Goal: Task Accomplishment & Management: Manage account settings

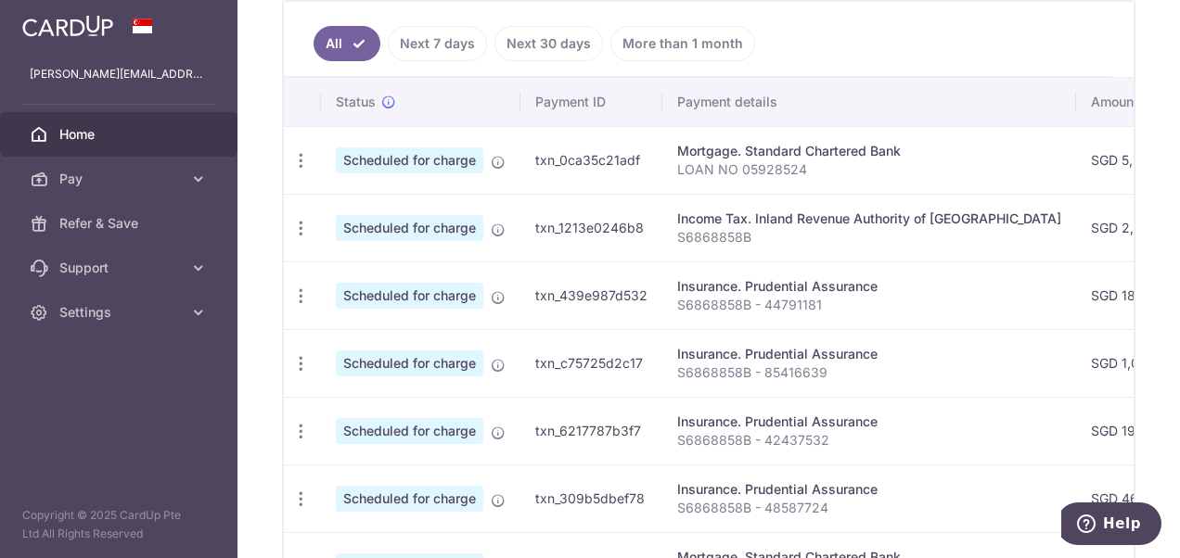
scroll to position [504, 0]
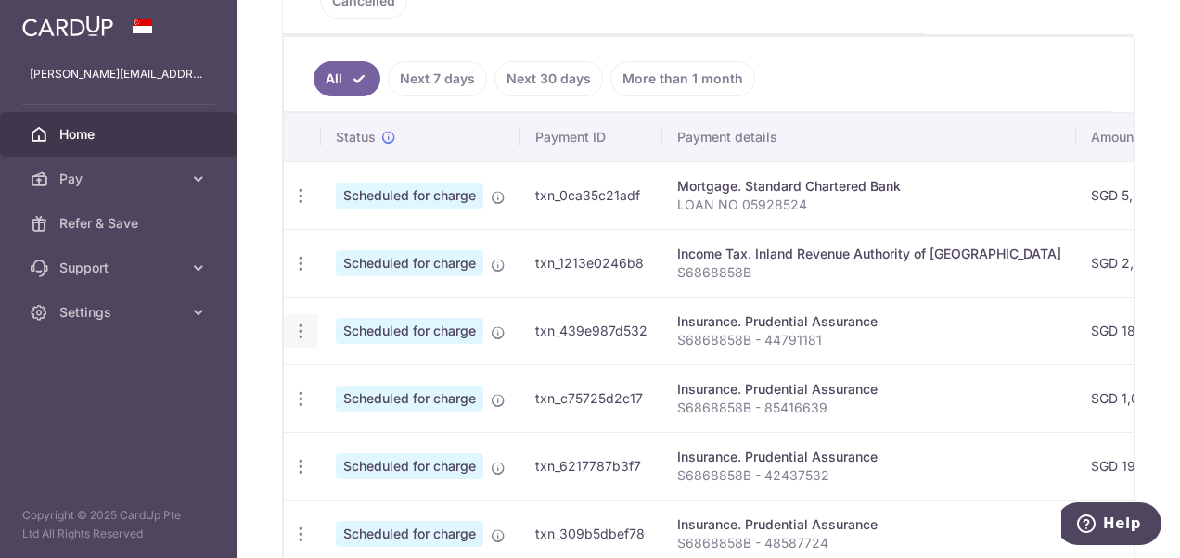
click at [300, 322] on icon "button" at bounding box center [300, 331] width 19 height 19
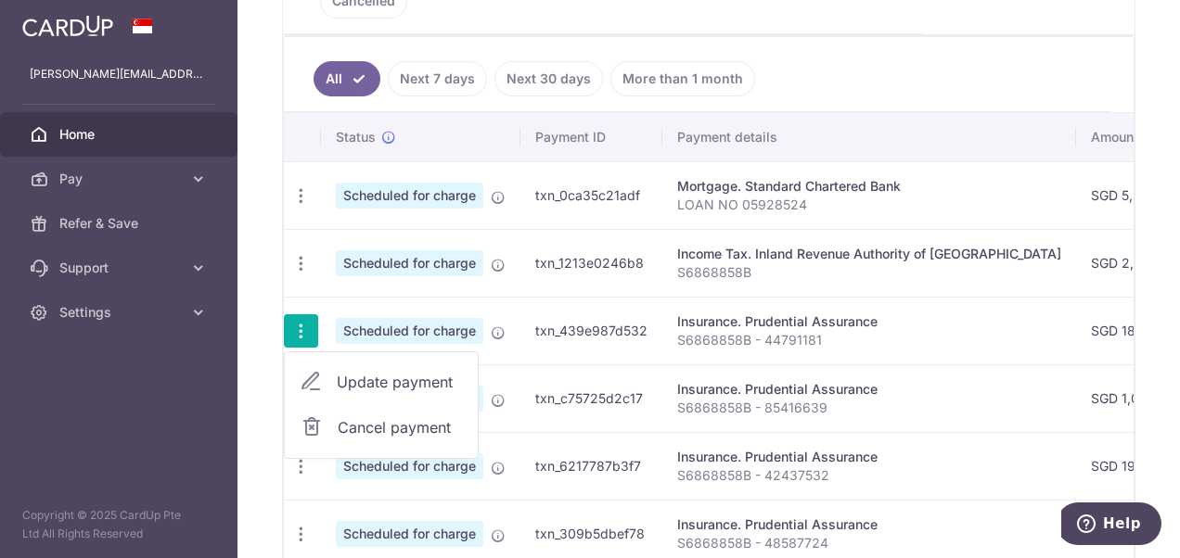
click at [354, 371] on span "Update payment" at bounding box center [400, 382] width 126 height 22
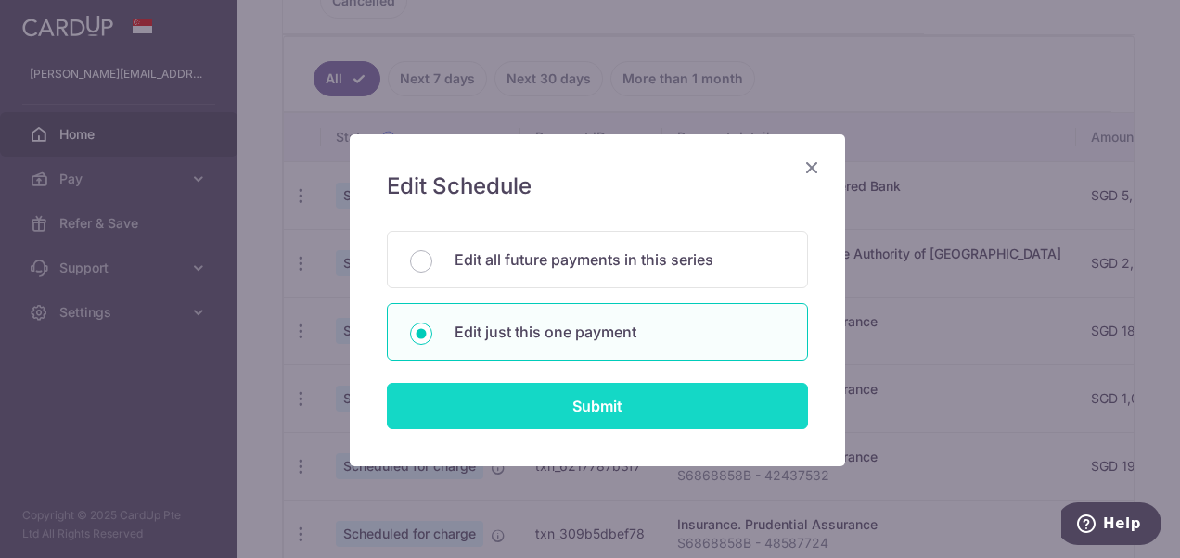
click at [562, 395] on input "Submit" at bounding box center [597, 406] width 421 height 46
radio input "true"
type input "189.47"
type input "12/10/2025"
type input "S6868858B - 44791181"
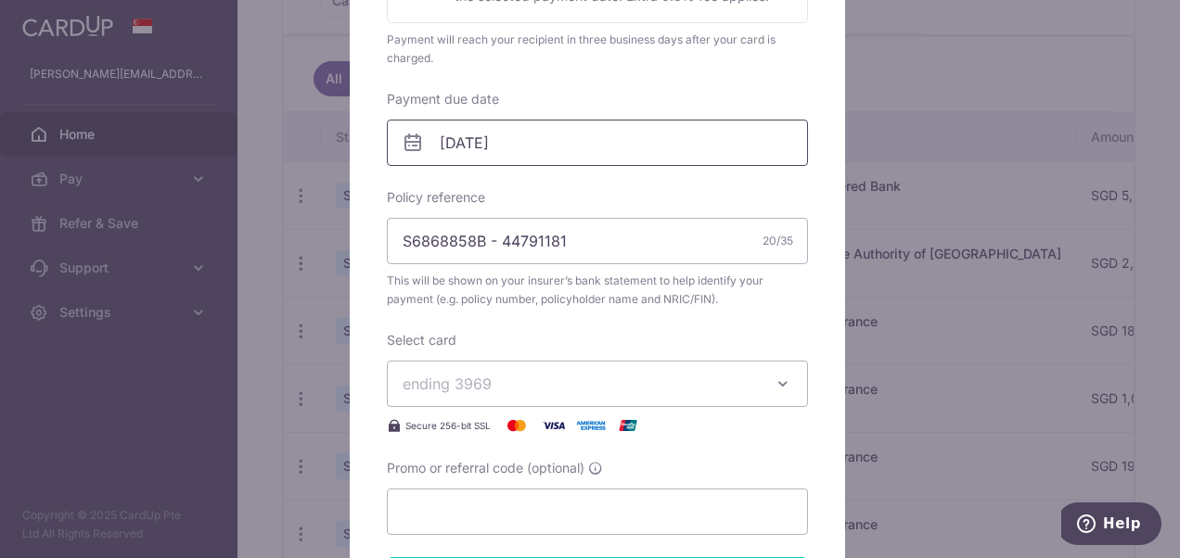
scroll to position [556, 0]
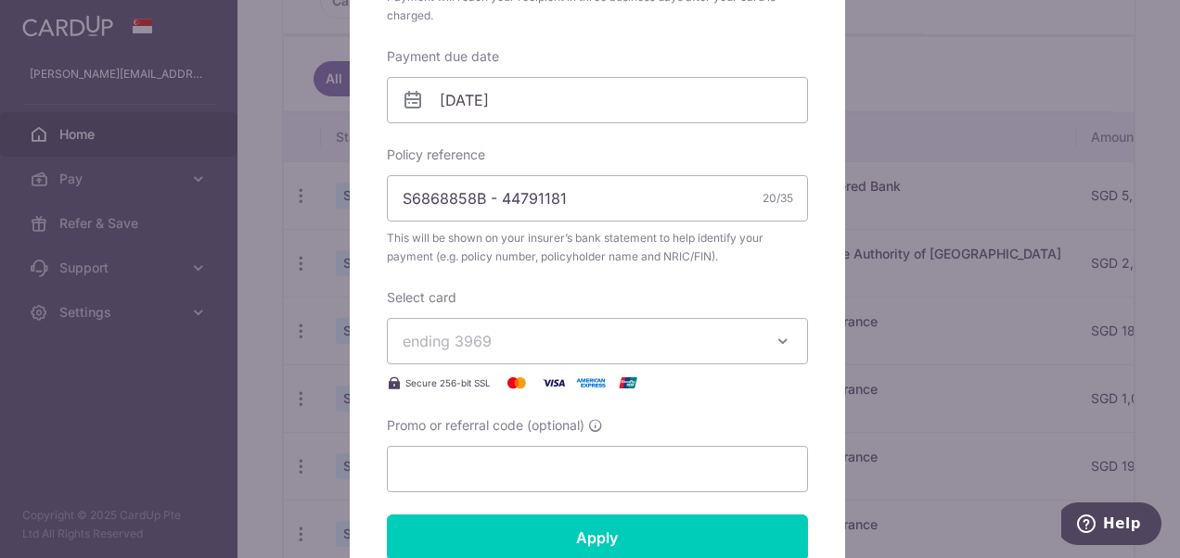
click at [635, 343] on span "ending 3969" at bounding box center [580, 341] width 356 height 22
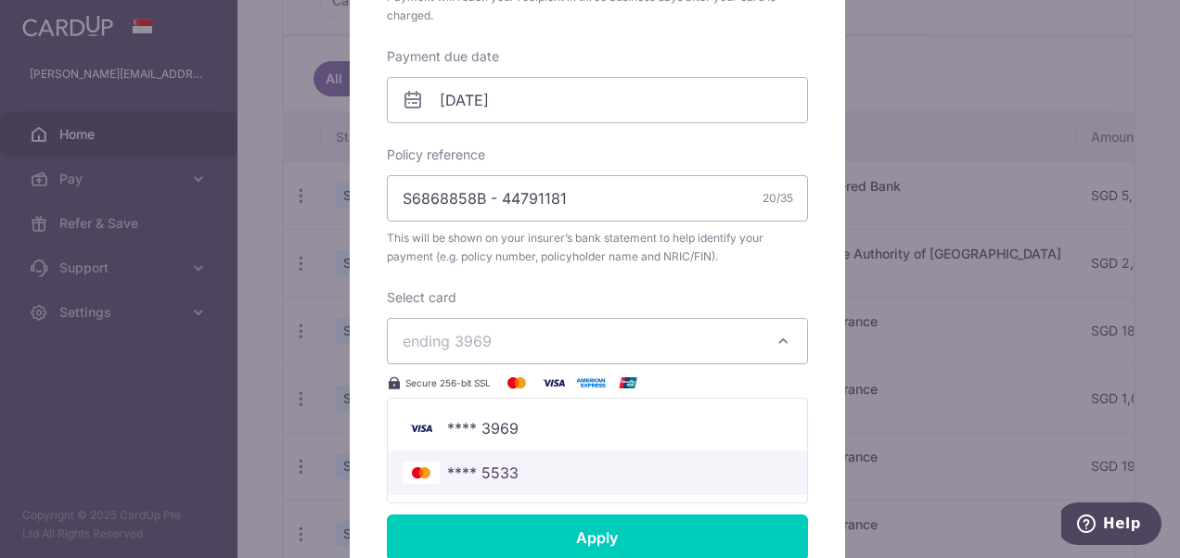
click at [599, 467] on span "**** 5533" at bounding box center [596, 473] width 389 height 22
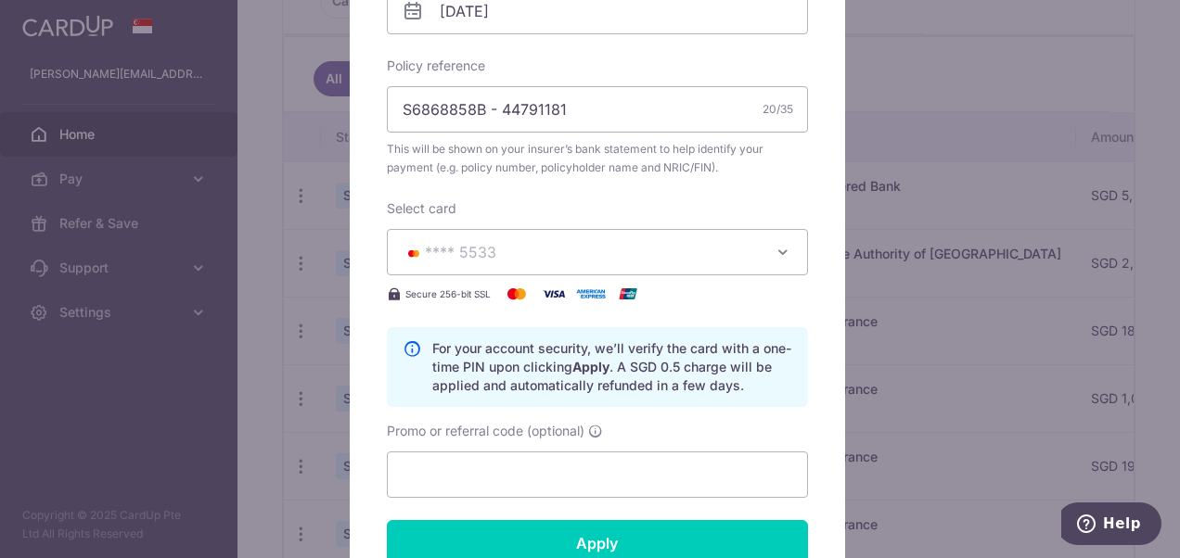
scroll to position [835, 0]
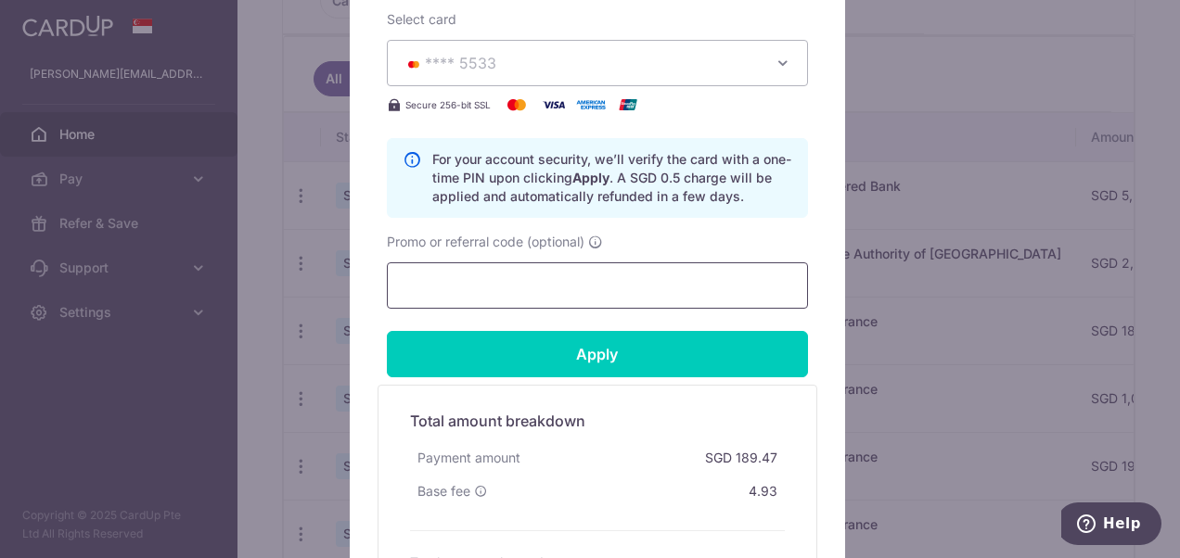
click at [588, 273] on input "Promo or referral code (optional)" at bounding box center [597, 285] width 421 height 46
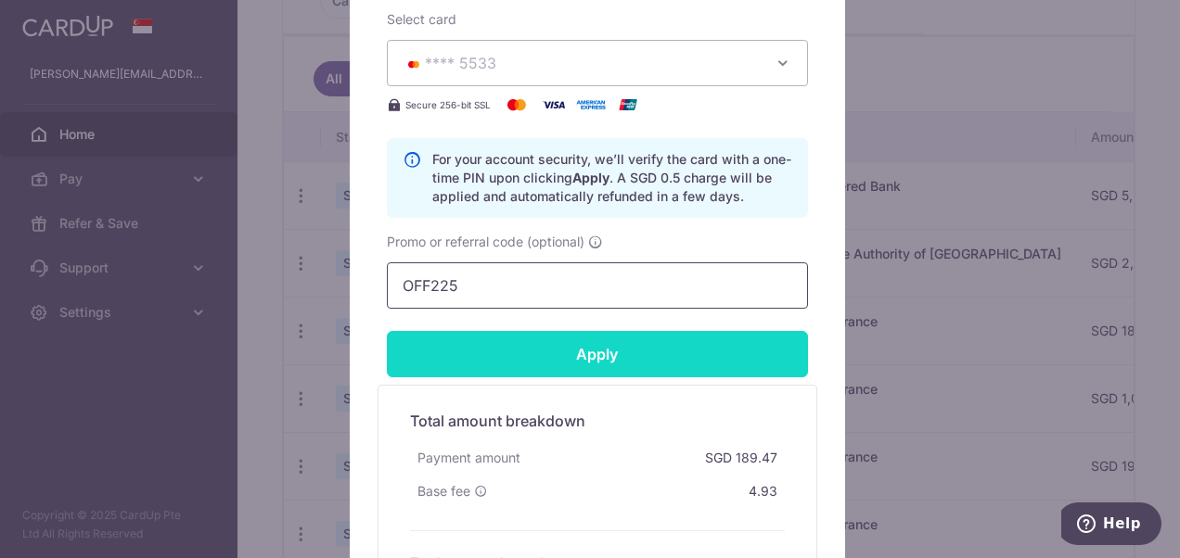
type input "OFF225"
click at [621, 357] on input "Apply" at bounding box center [597, 354] width 421 height 46
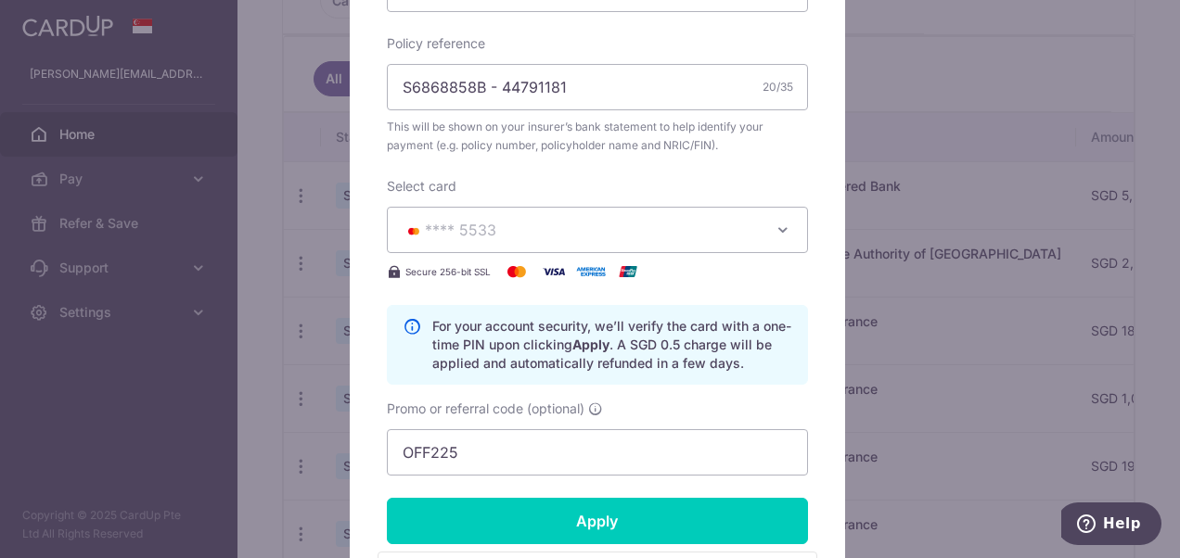
scroll to position [464, 0]
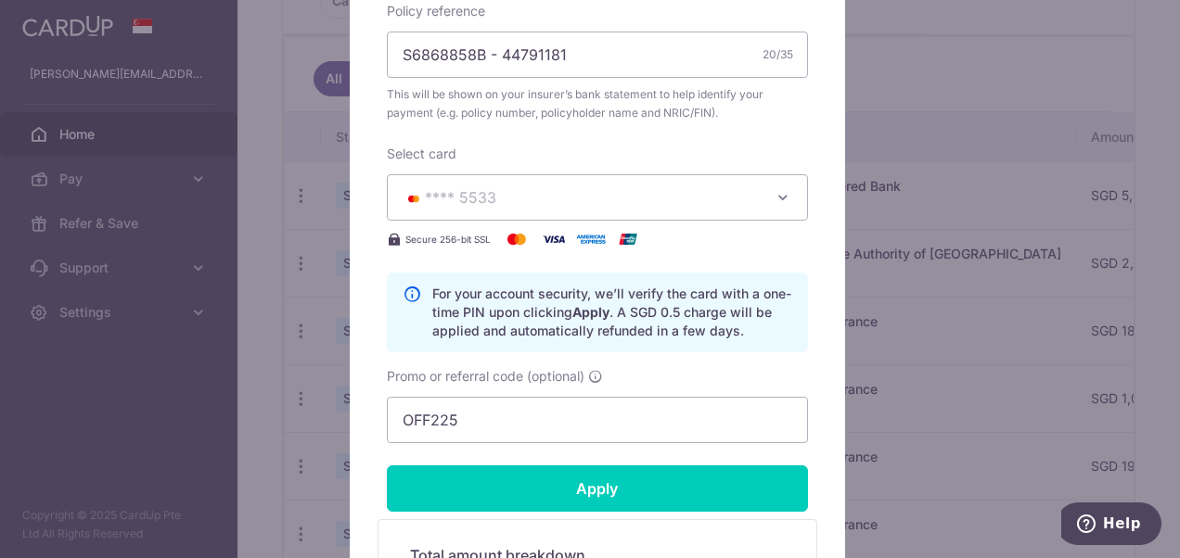
type input "Successfully Applied"
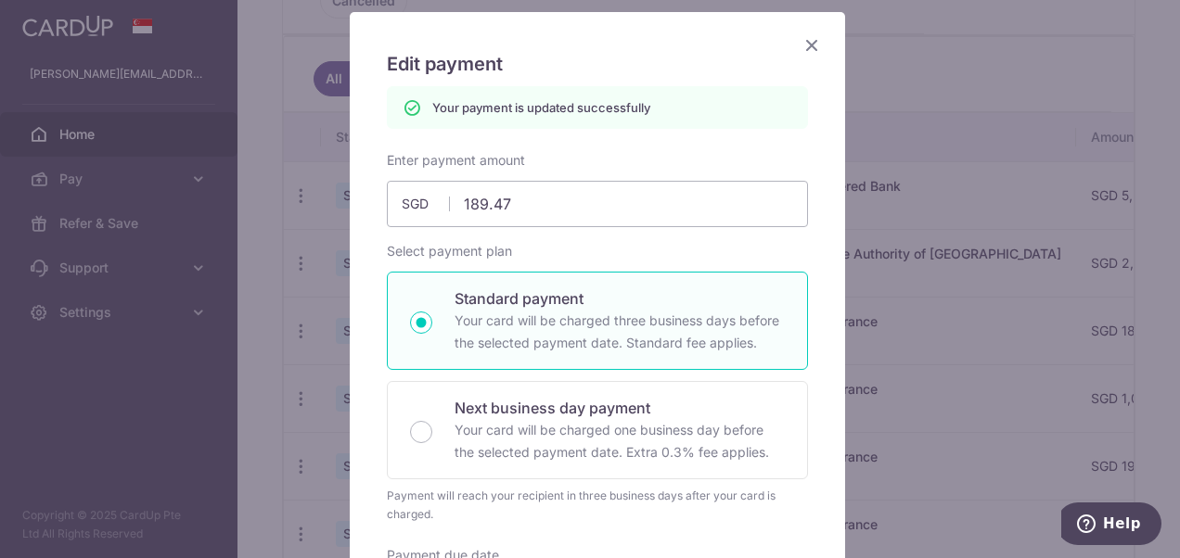
scroll to position [64, 0]
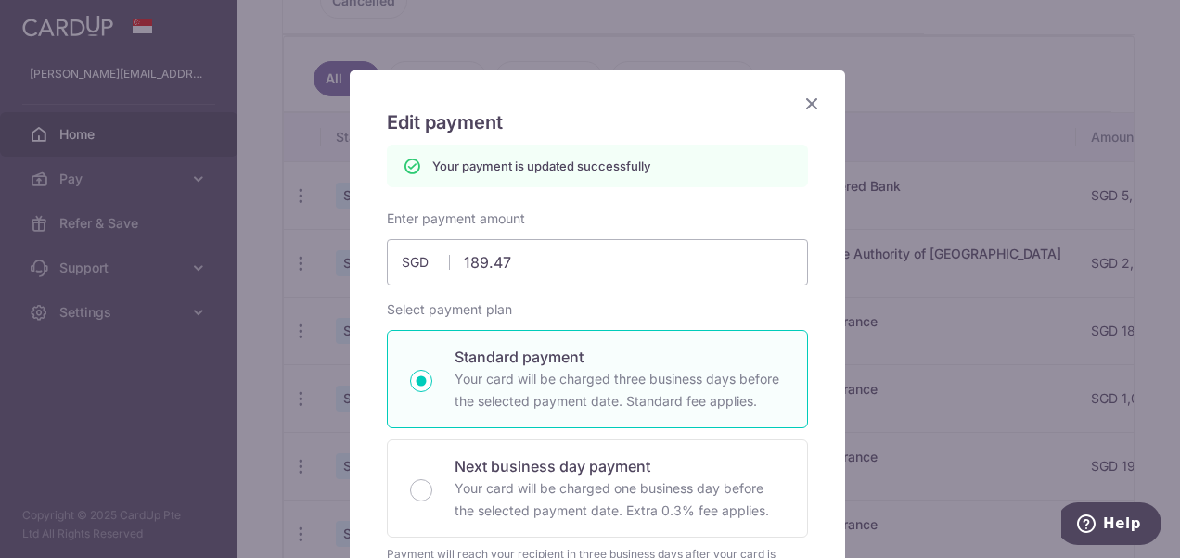
click at [807, 102] on icon "Close" at bounding box center [811, 103] width 22 height 23
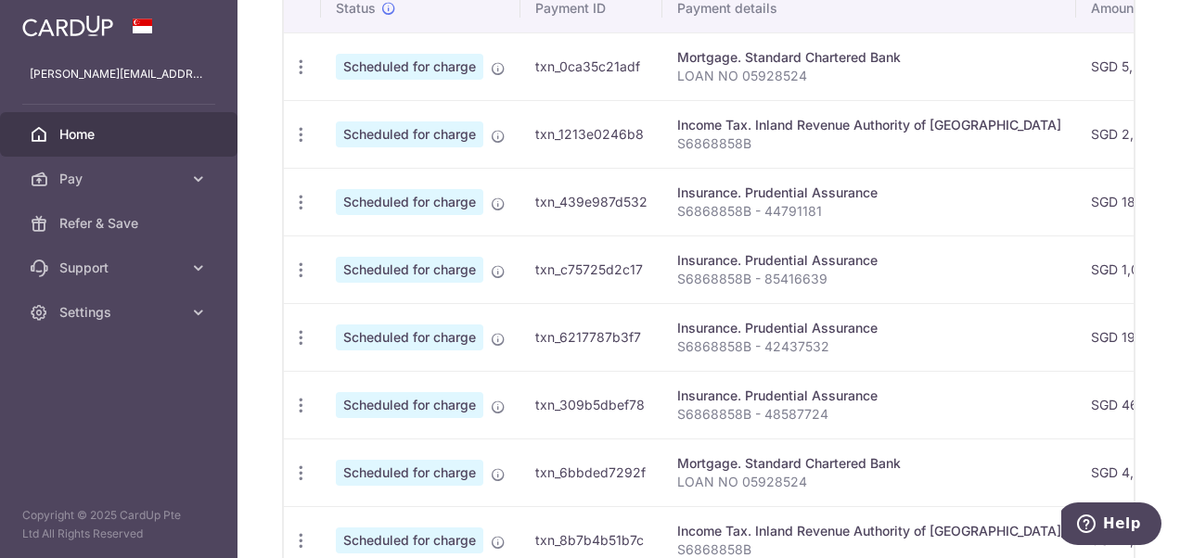
scroll to position [673, 0]
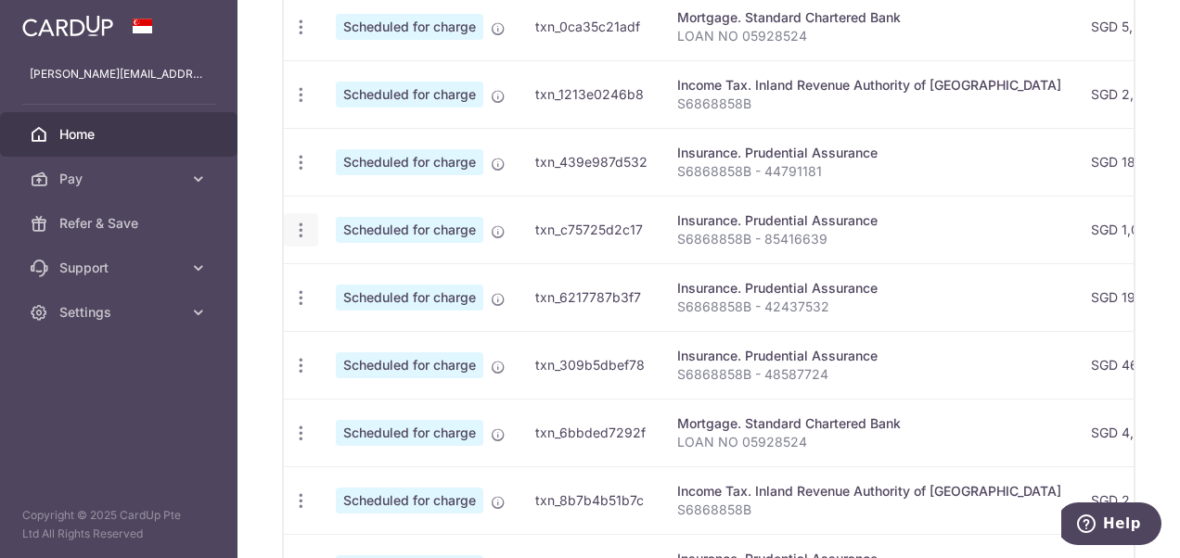
click at [300, 221] on icon "button" at bounding box center [300, 230] width 19 height 19
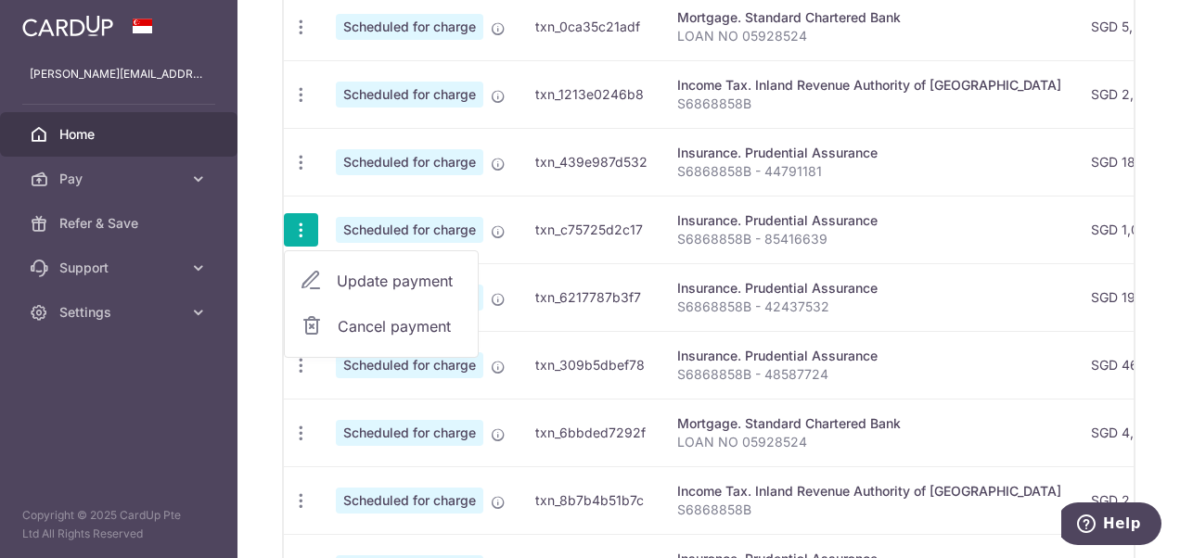
click at [335, 259] on link "Update payment" at bounding box center [381, 281] width 193 height 45
radio input "true"
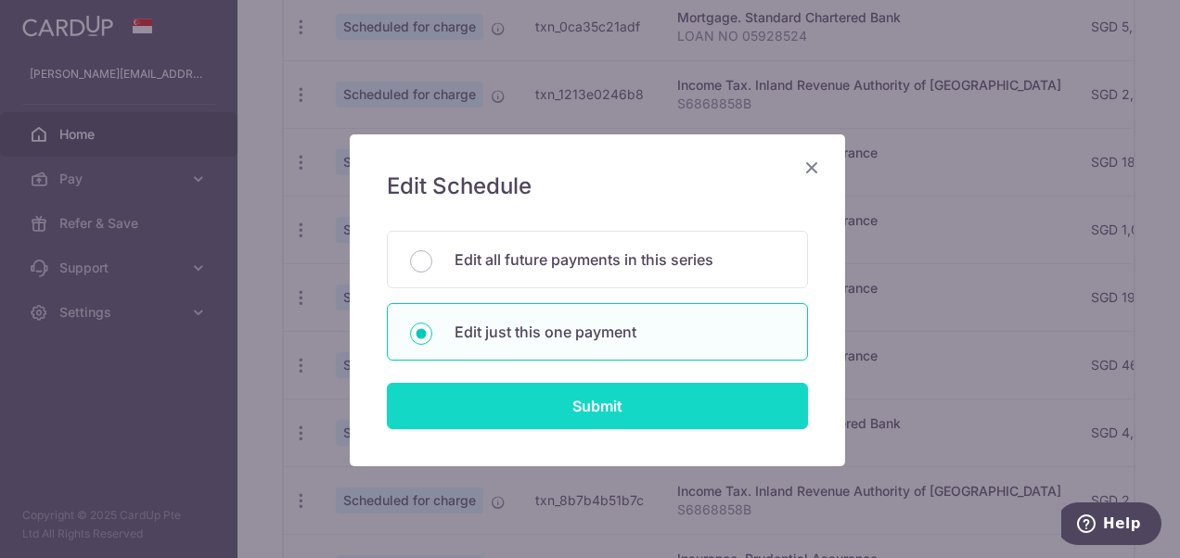
click at [534, 404] on input "Submit" at bounding box center [597, 406] width 421 height 46
radio input "true"
type input "1,053.32"
type input "[DATE]"
type input "S6868858B - 85416639"
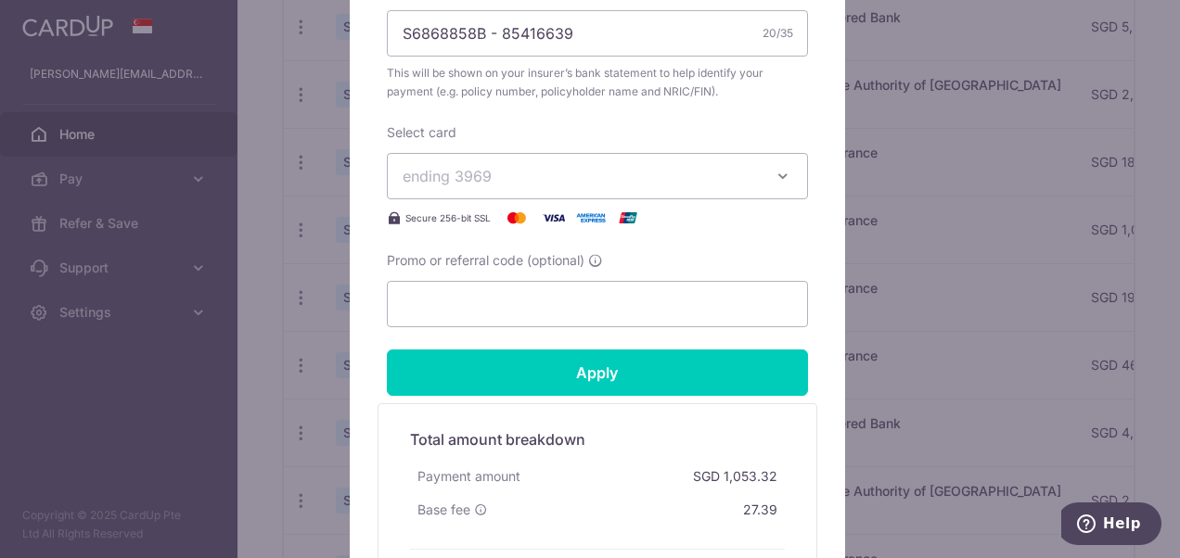
scroll to position [742, 0]
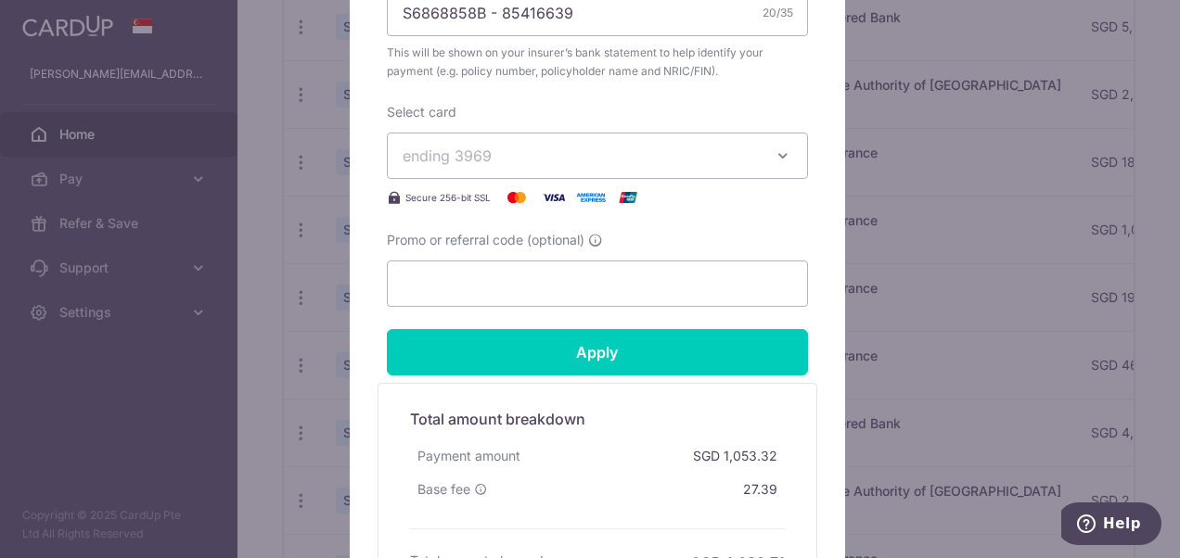
click at [493, 158] on span "ending 3969" at bounding box center [580, 156] width 356 height 22
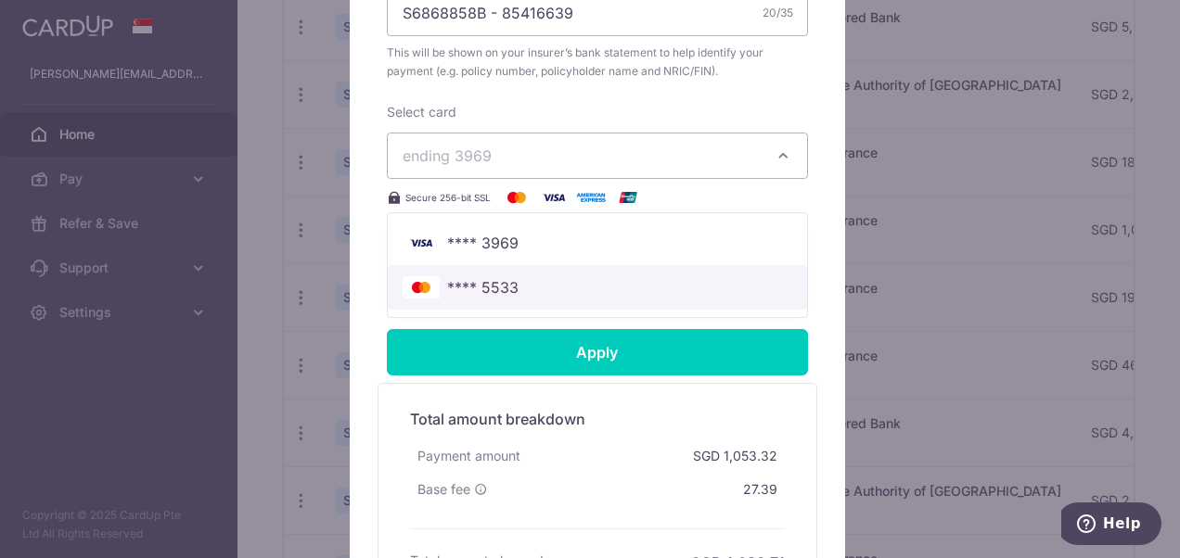
click at [499, 289] on span "**** 5533" at bounding box center [482, 287] width 71 height 22
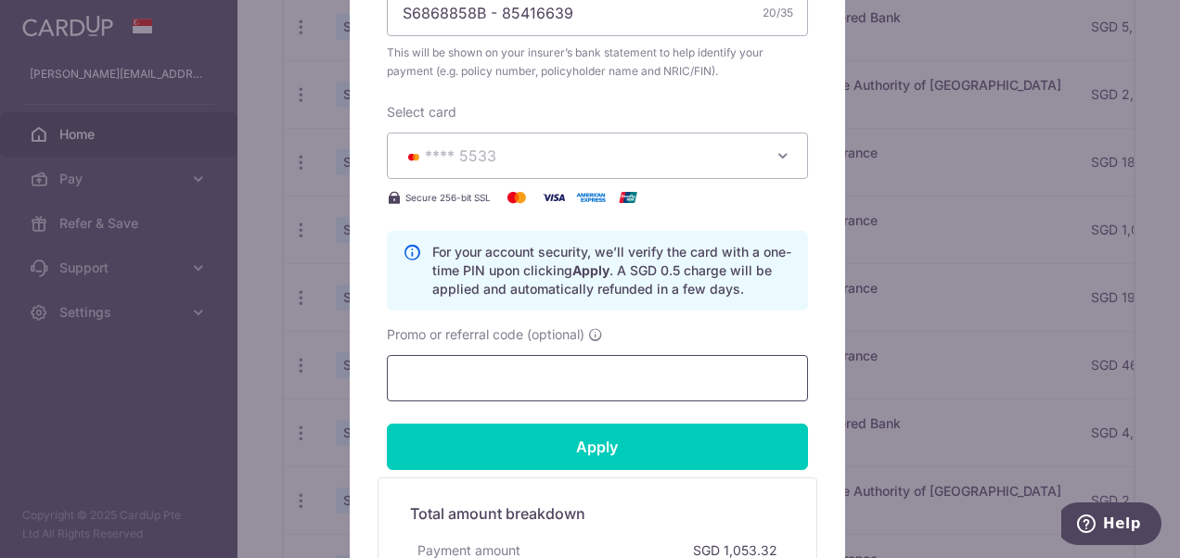
drag, startPoint x: 498, startPoint y: 377, endPoint x: 492, endPoint y: 363, distance: 15.8
click at [500, 377] on input "Promo or referral code (optional)" at bounding box center [597, 378] width 421 height 46
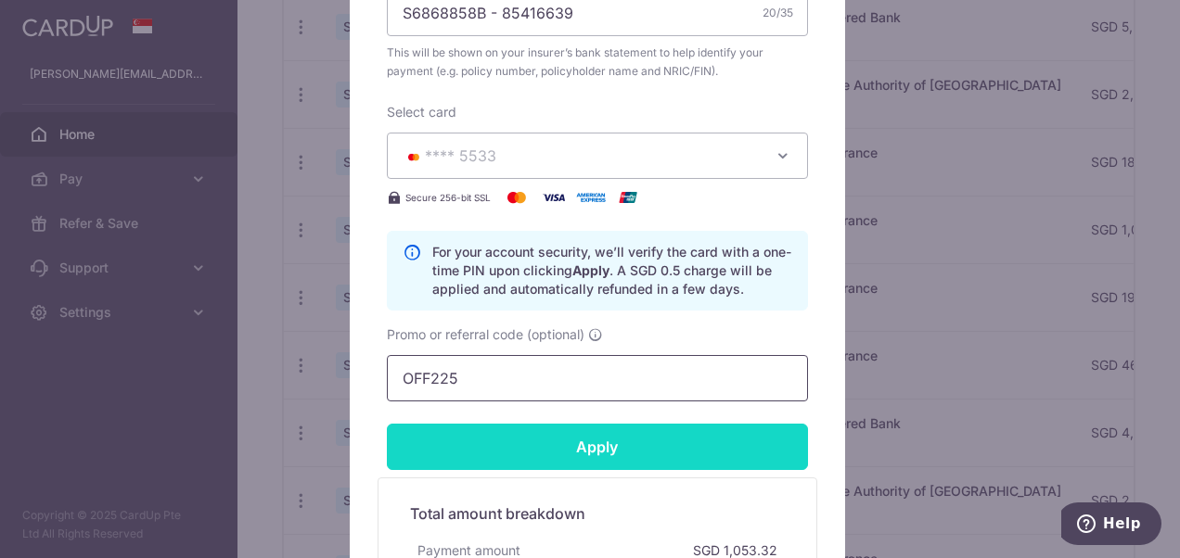
type input "OFF225"
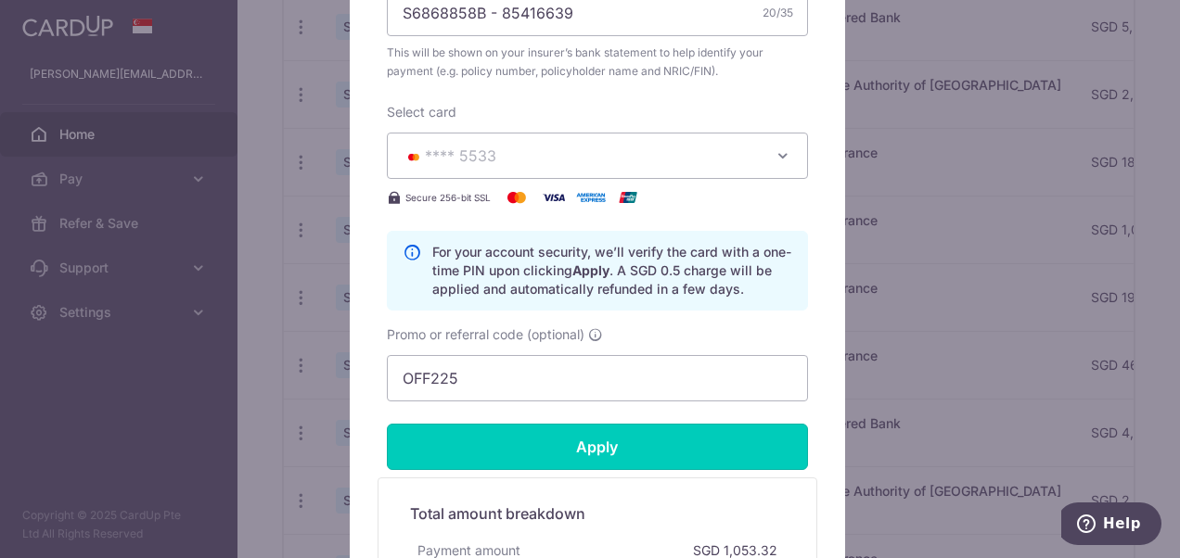
click at [558, 449] on input "Apply" at bounding box center [597, 447] width 421 height 46
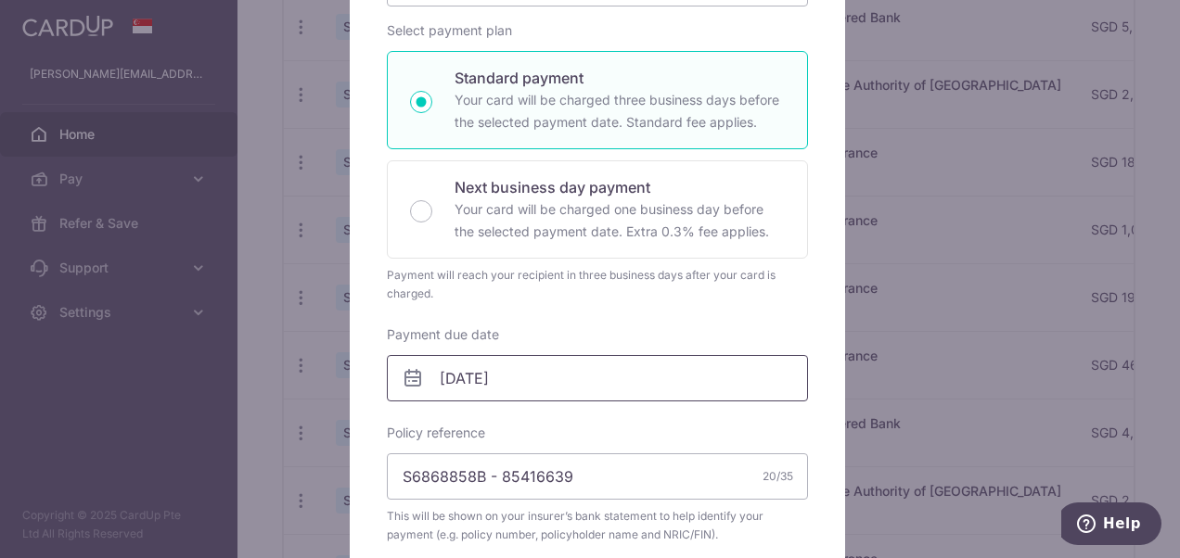
scroll to position [0, 0]
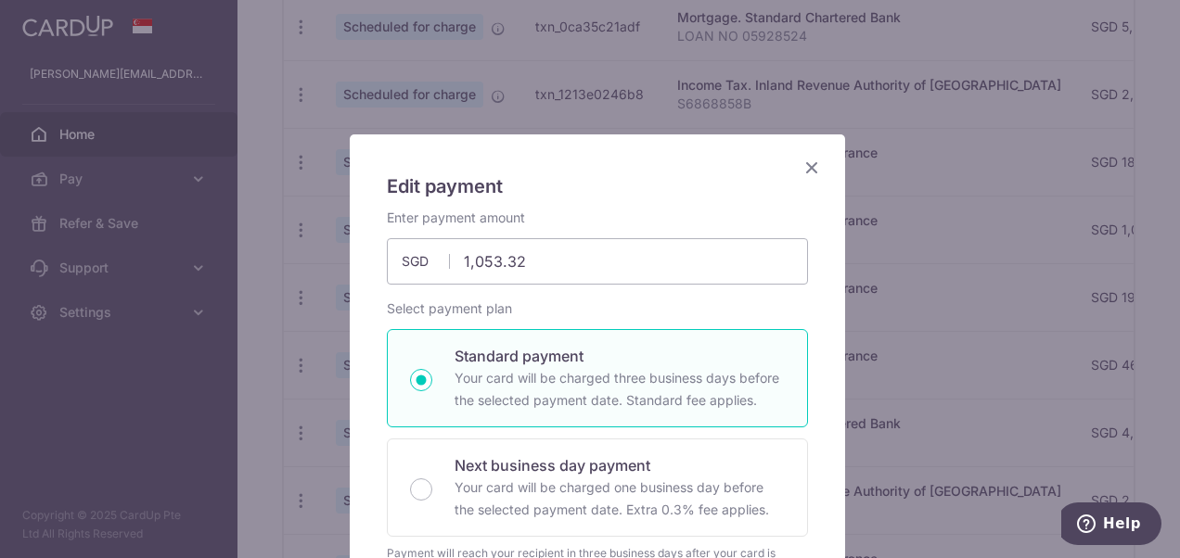
click at [810, 164] on icon "Close" at bounding box center [811, 167] width 22 height 23
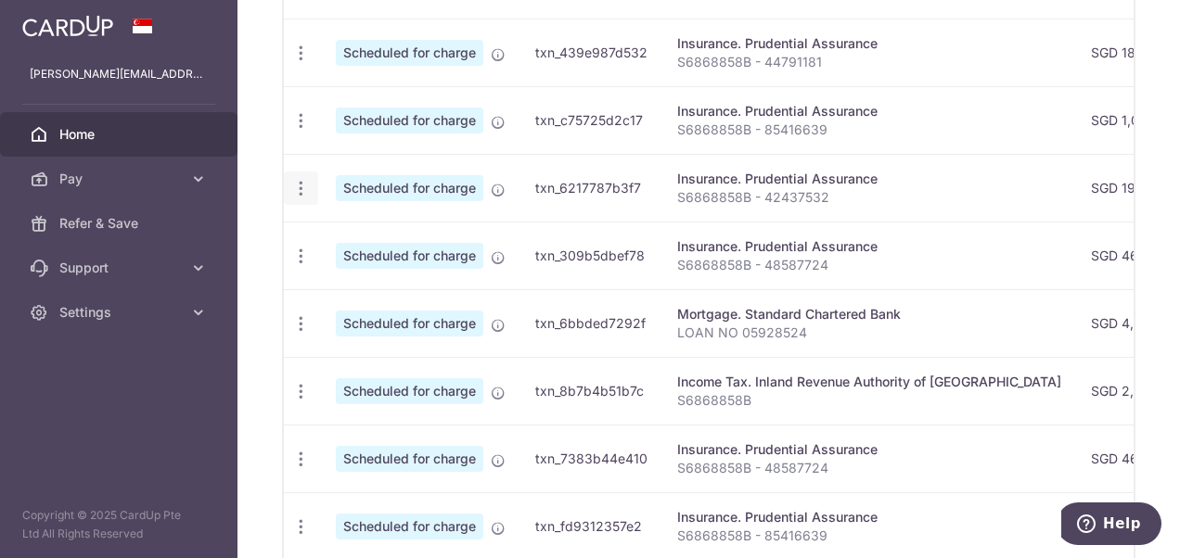
click at [306, 179] on icon "button" at bounding box center [300, 188] width 19 height 19
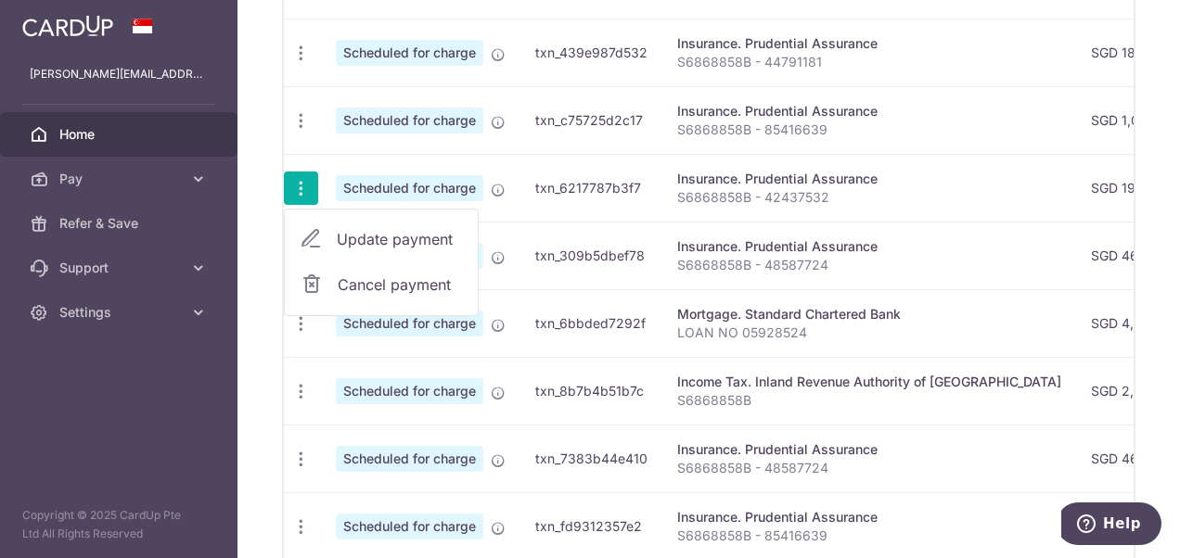
click at [338, 228] on span "Update payment" at bounding box center [400, 239] width 126 height 22
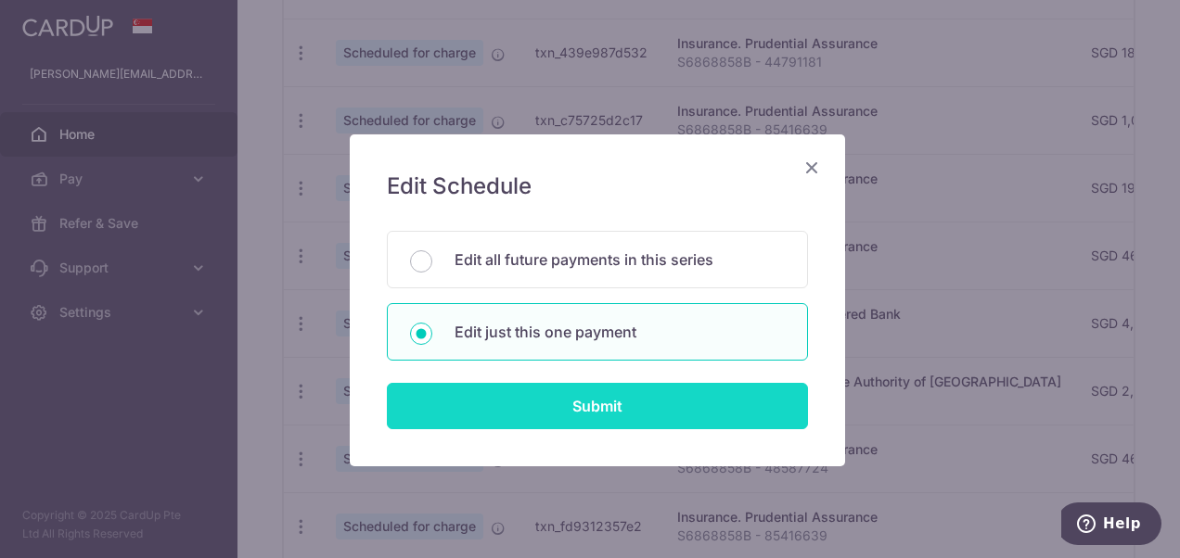
click at [533, 397] on input "Submit" at bounding box center [597, 406] width 421 height 46
radio input "true"
type input "195.50"
type input "[DATE]"
type input "S6868858B - 42437532"
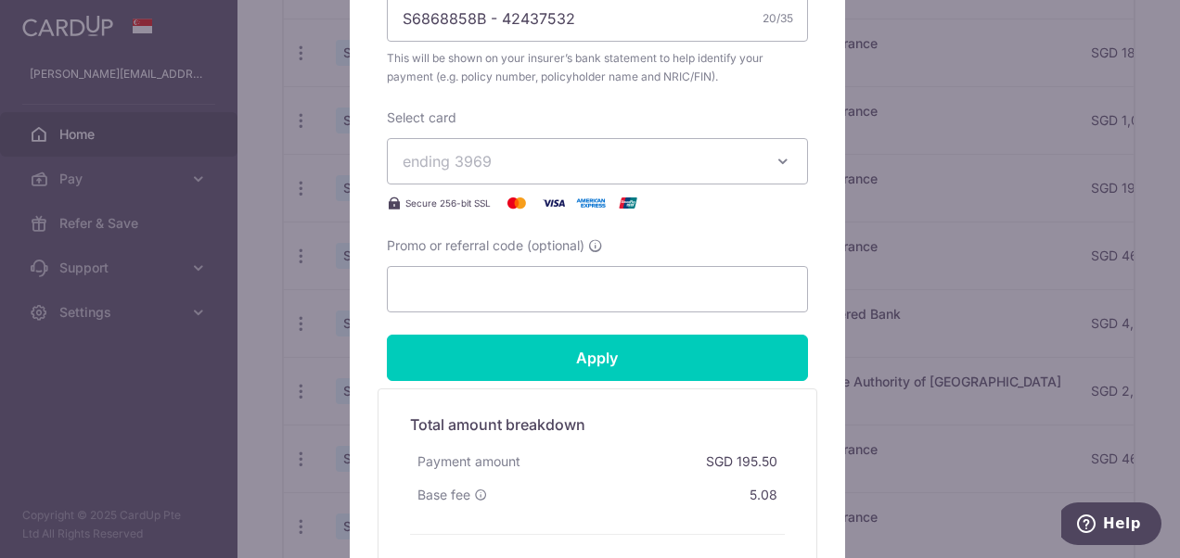
scroll to position [742, 0]
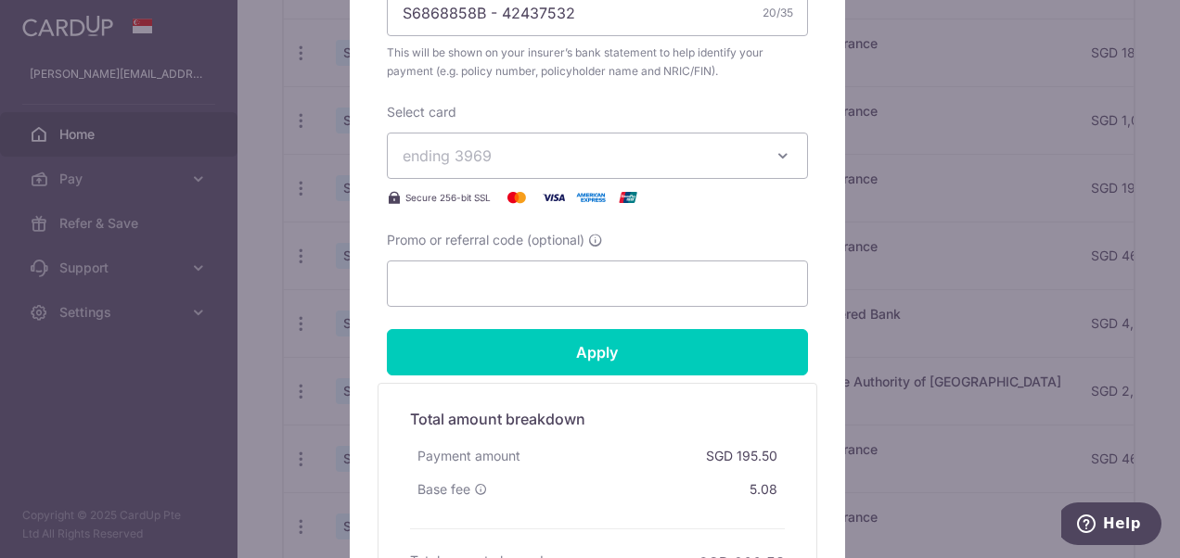
click at [480, 161] on span "ending 3969" at bounding box center [446, 156] width 89 height 19
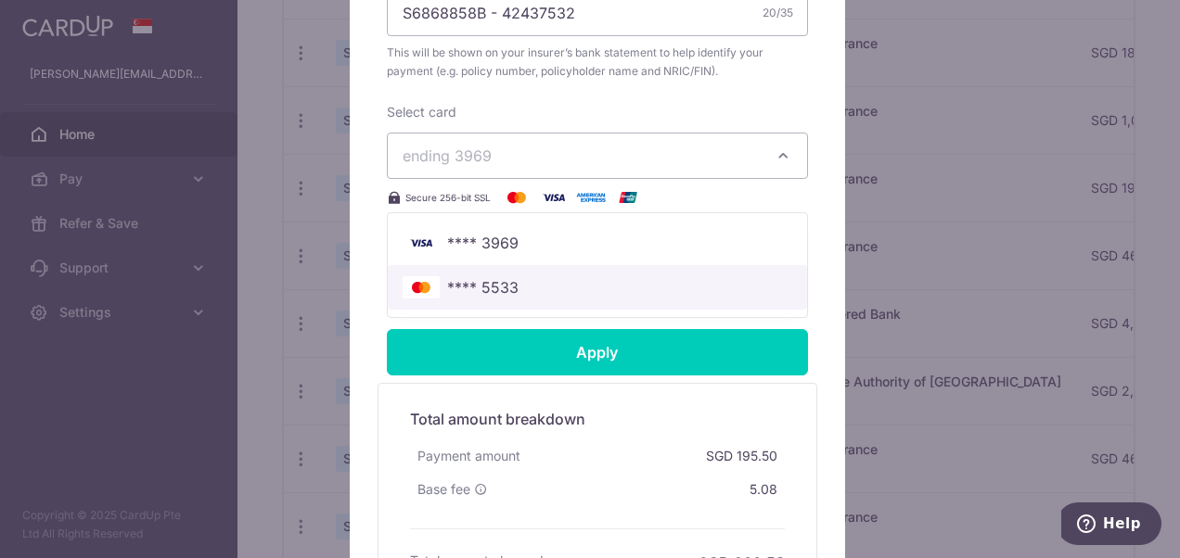
click at [480, 286] on span "**** 5533" at bounding box center [482, 287] width 71 height 22
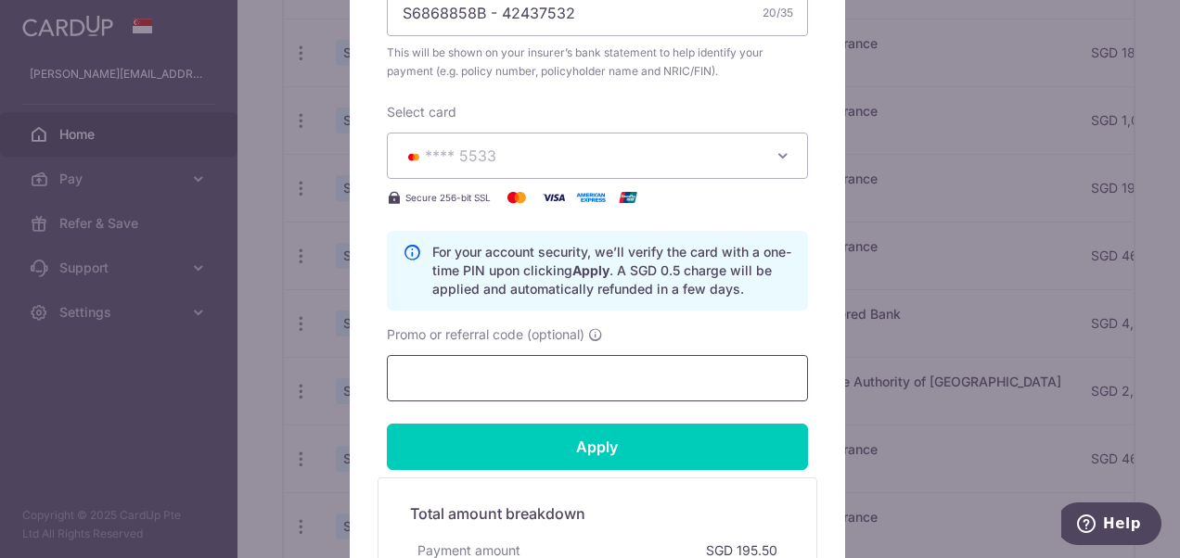
click at [516, 380] on input "Promo or referral code (optional)" at bounding box center [597, 378] width 421 height 46
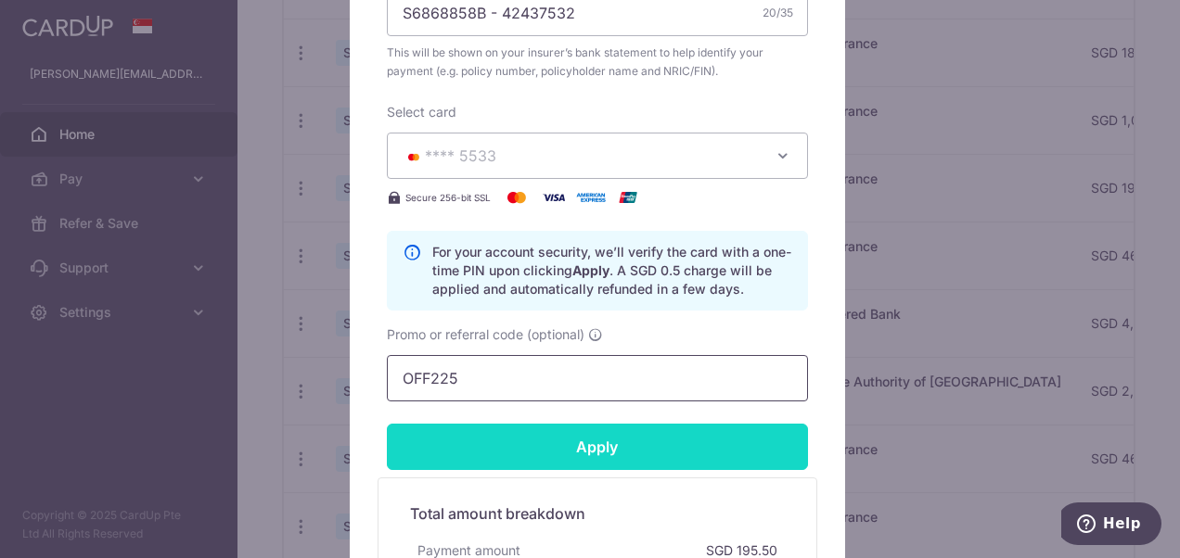
type input "OFF225"
click at [595, 439] on input "Apply" at bounding box center [597, 447] width 421 height 46
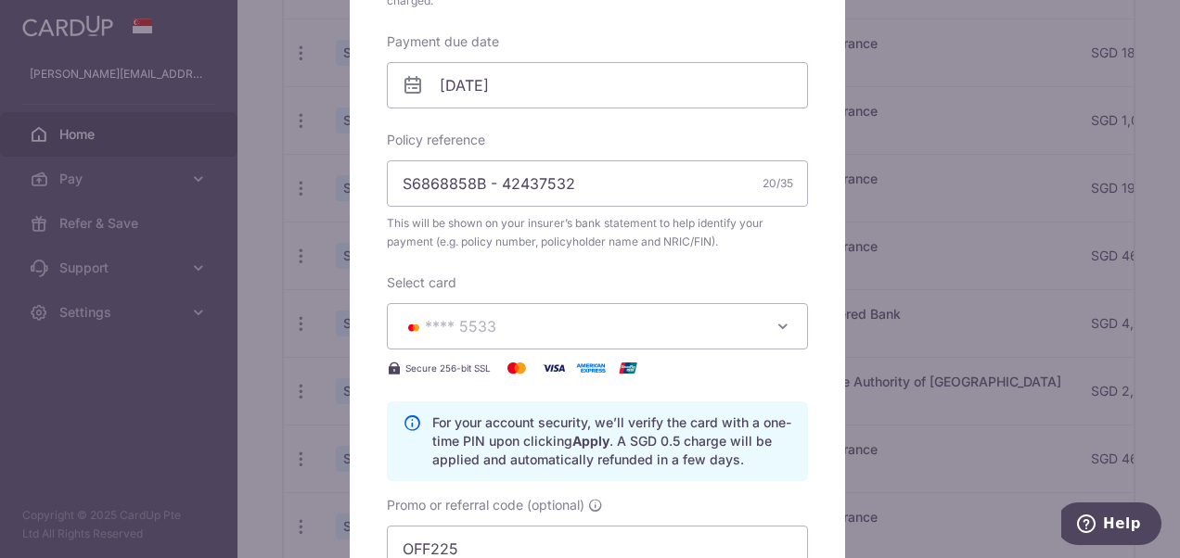
scroll to position [108, 0]
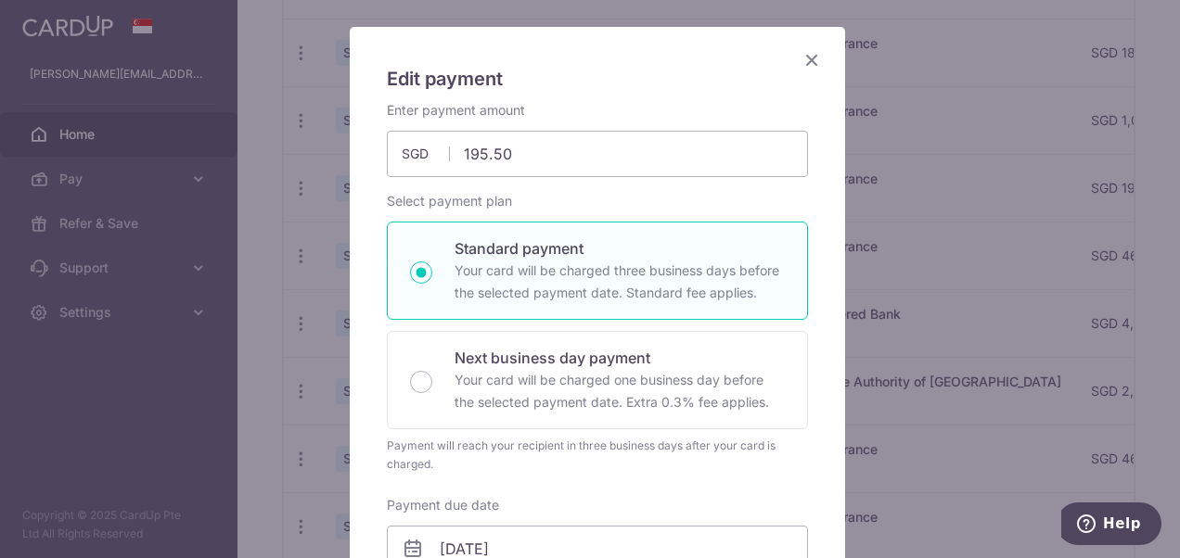
type input "Successfully Applied"
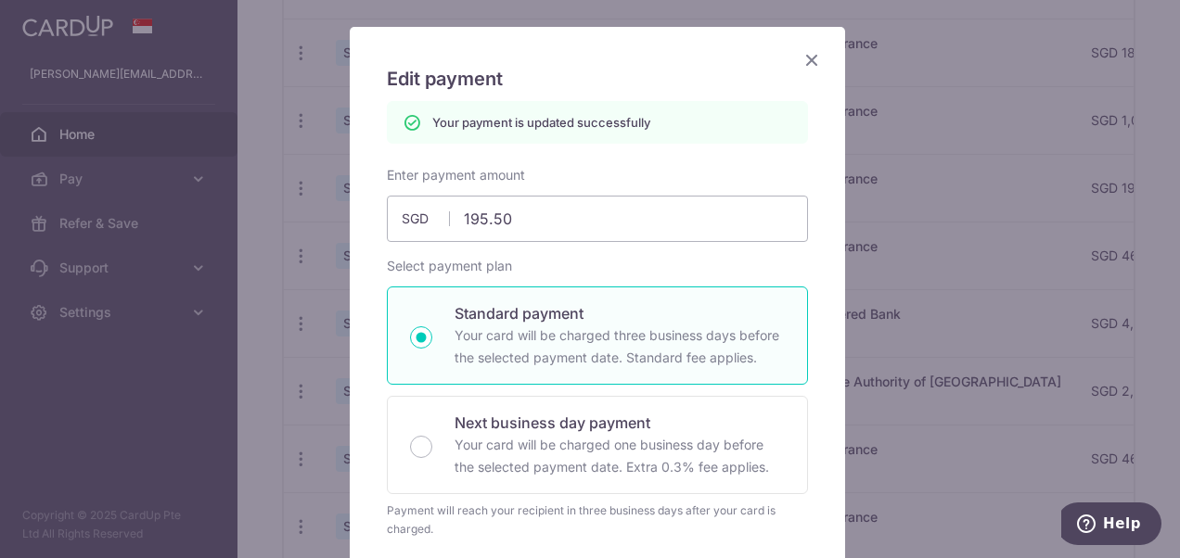
click at [807, 57] on icon "Close" at bounding box center [811, 59] width 22 height 23
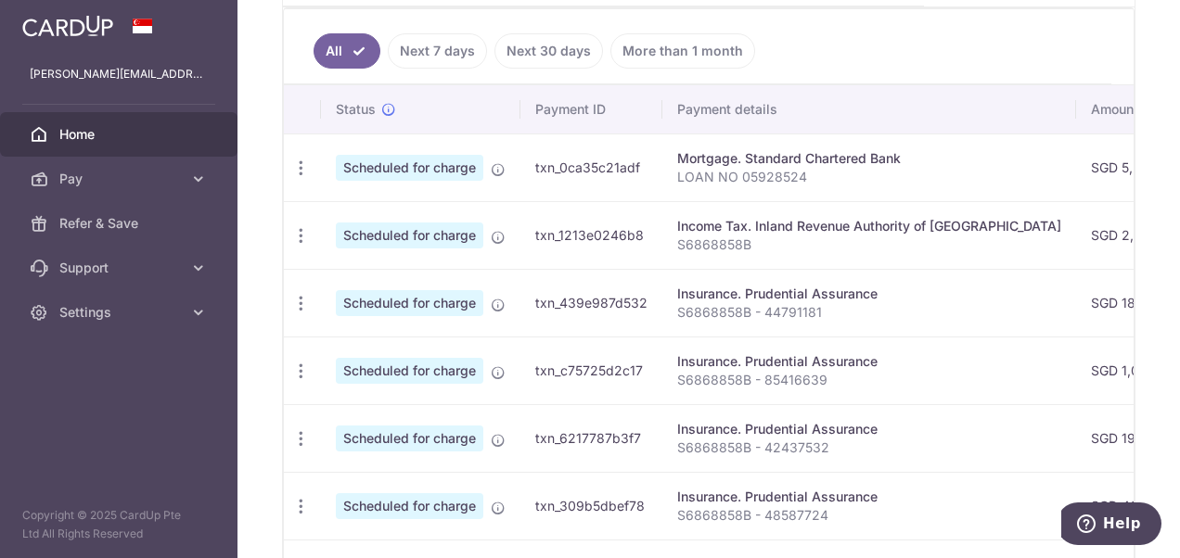
scroll to position [504, 0]
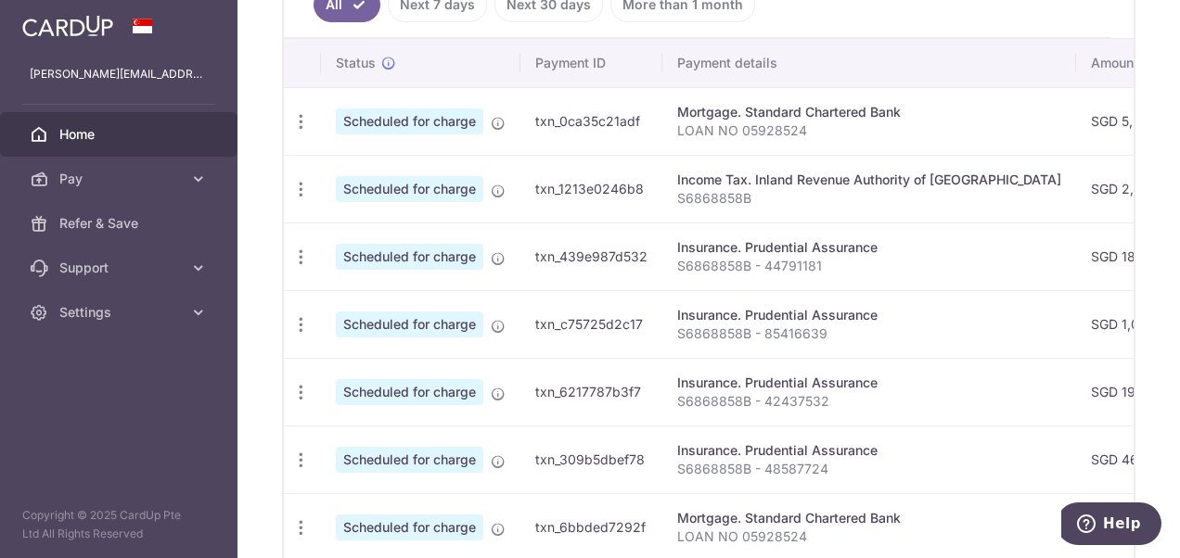
scroll to position [671, 0]
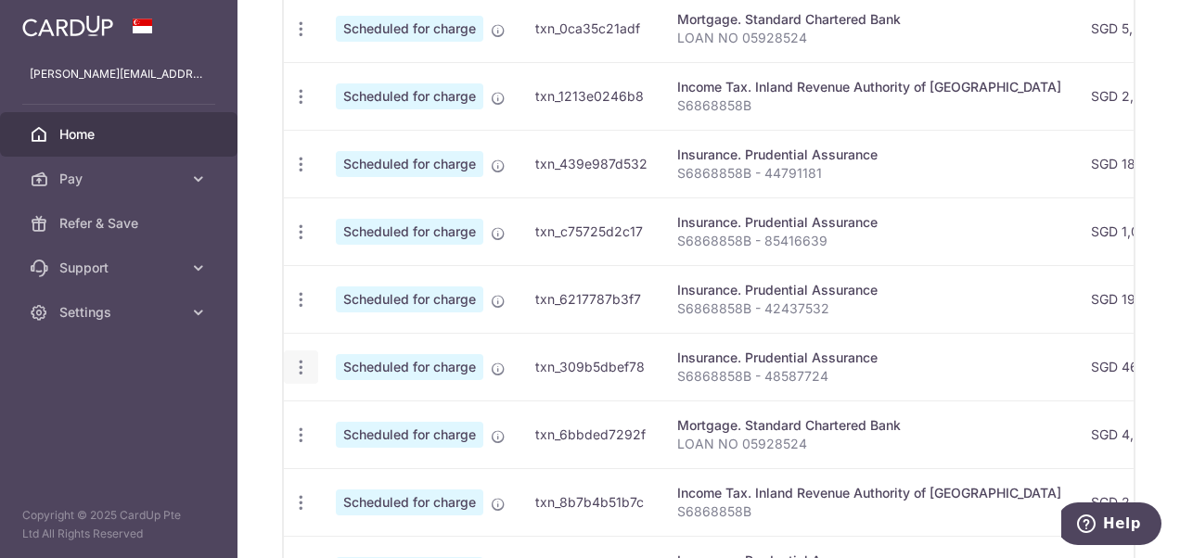
click at [300, 358] on icon "button" at bounding box center [300, 367] width 19 height 19
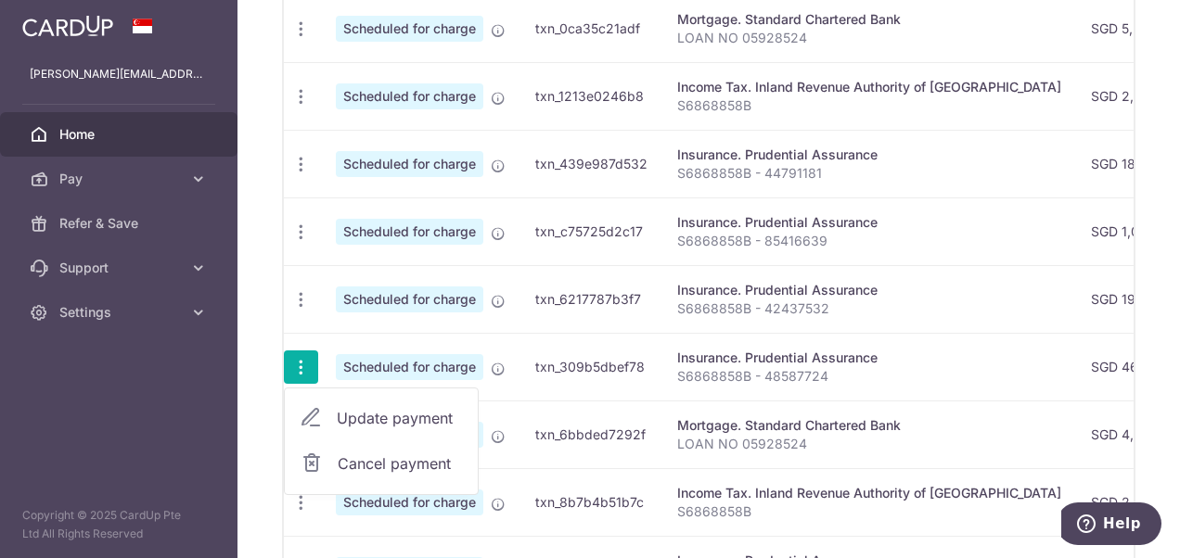
click at [356, 407] on span "Update payment" at bounding box center [400, 418] width 126 height 22
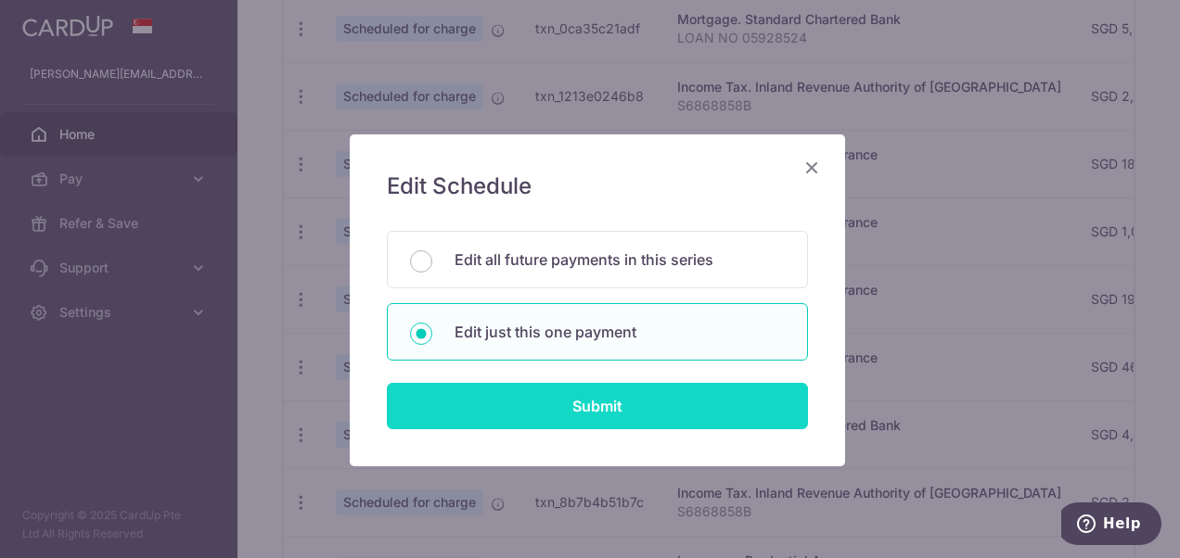
click at [566, 397] on input "Submit" at bounding box center [597, 406] width 421 height 46
radio input "true"
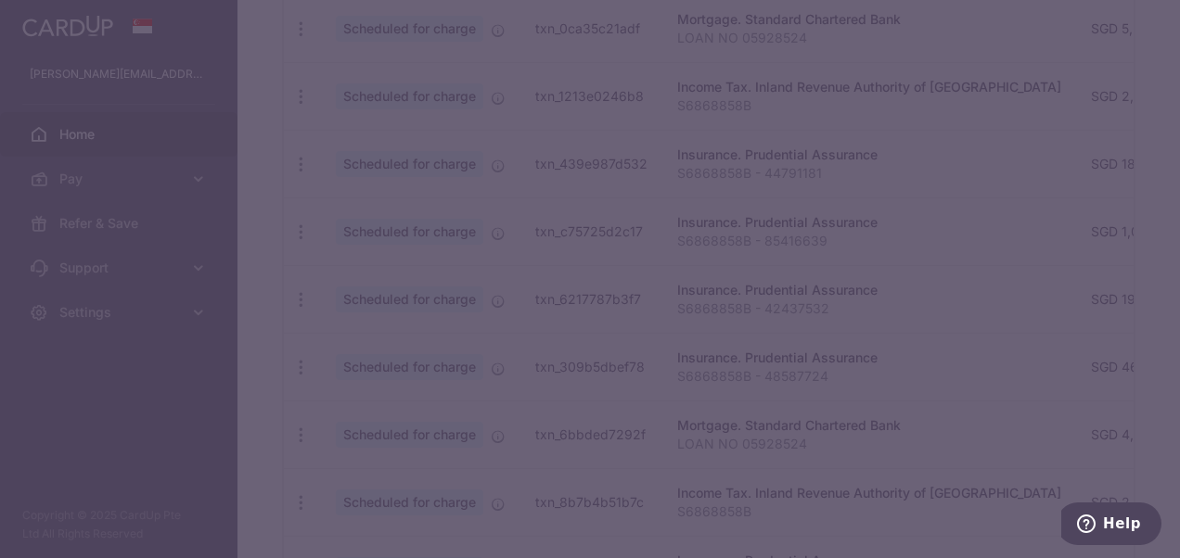
type input "468.44"
type input "12/10/2025"
type input "S6868858B - 48587724"
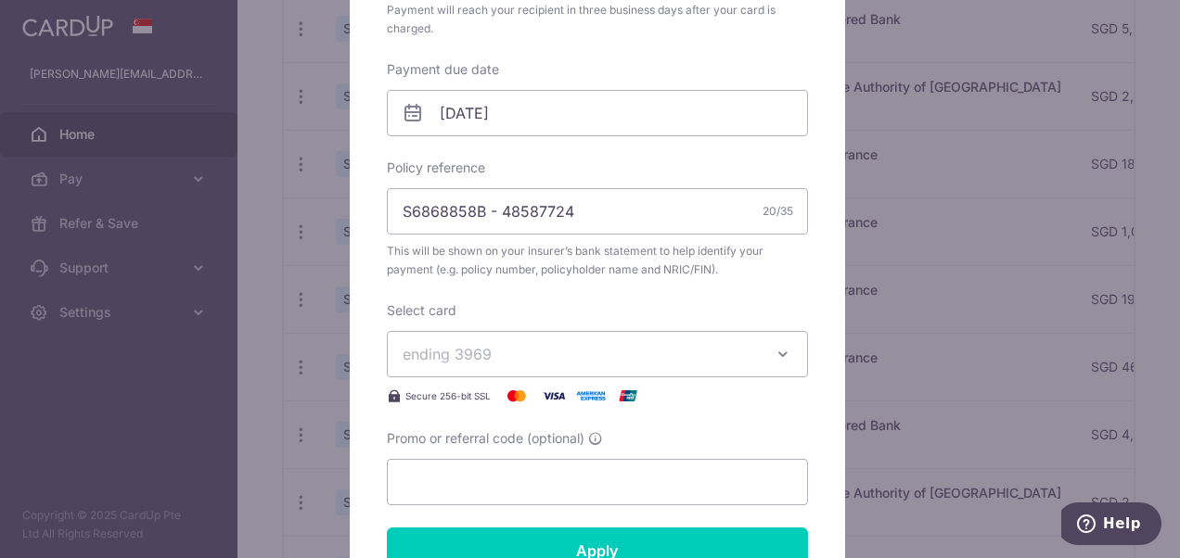
scroll to position [556, 0]
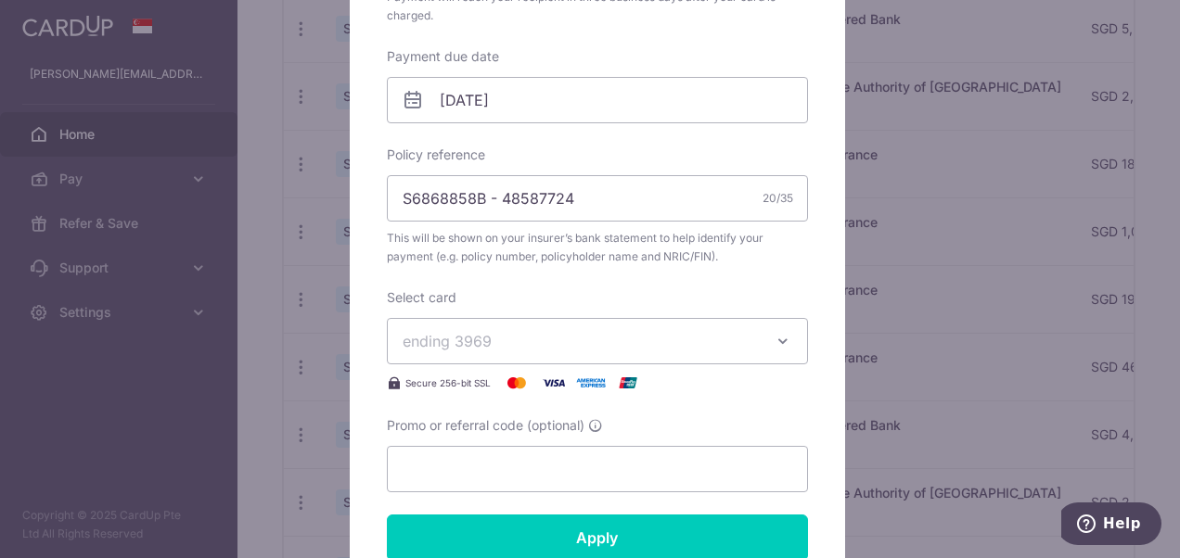
click at [651, 342] on span "ending 3969" at bounding box center [580, 341] width 356 height 22
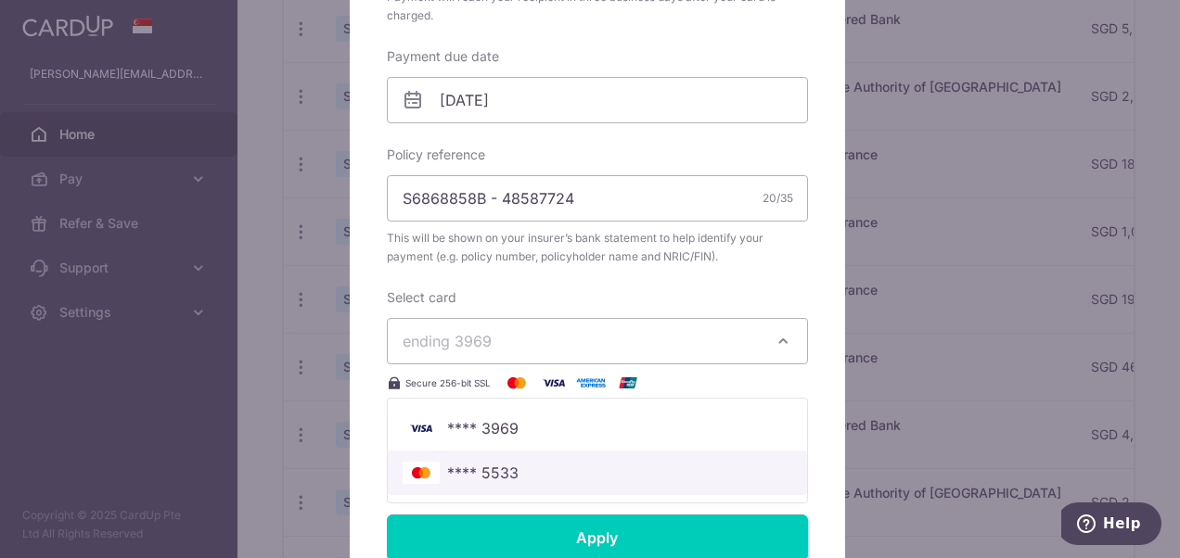
click at [627, 475] on span "**** 5533" at bounding box center [596, 473] width 389 height 22
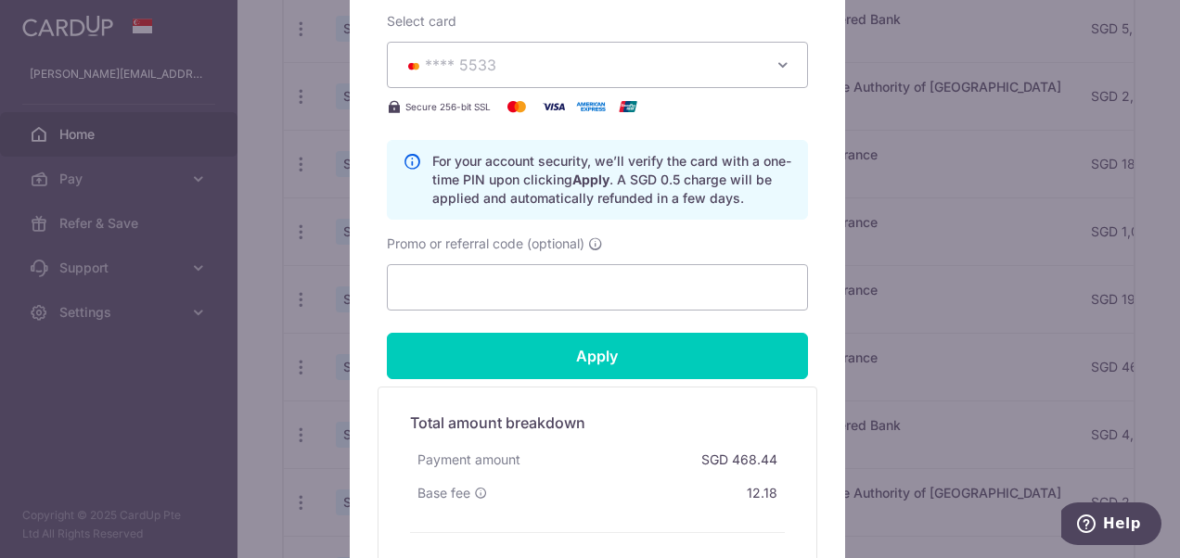
scroll to position [835, 0]
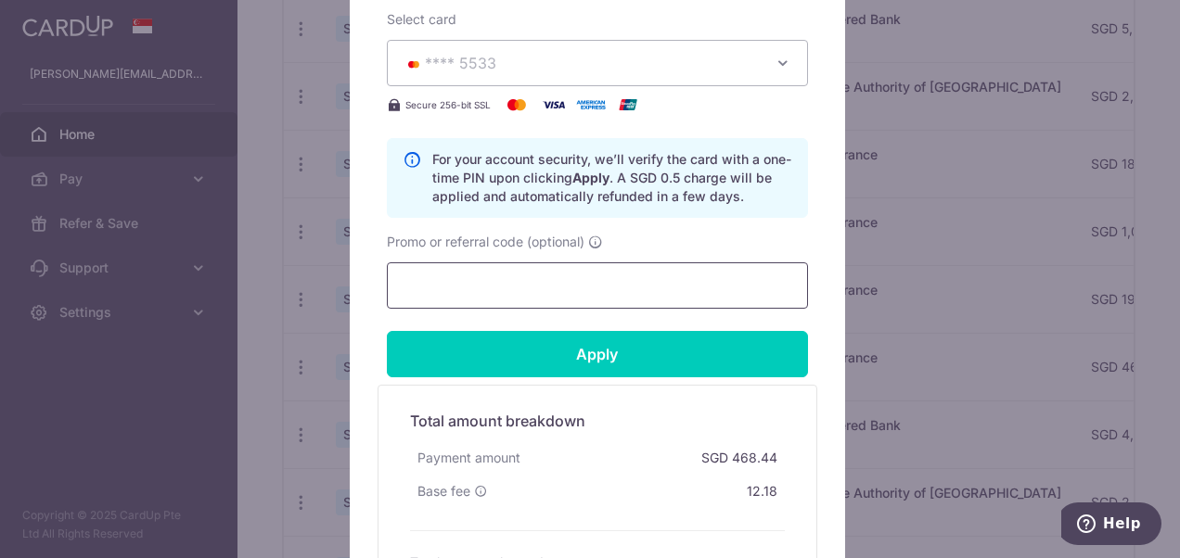
click at [584, 276] on input "Promo or referral code (optional)" at bounding box center [597, 285] width 421 height 46
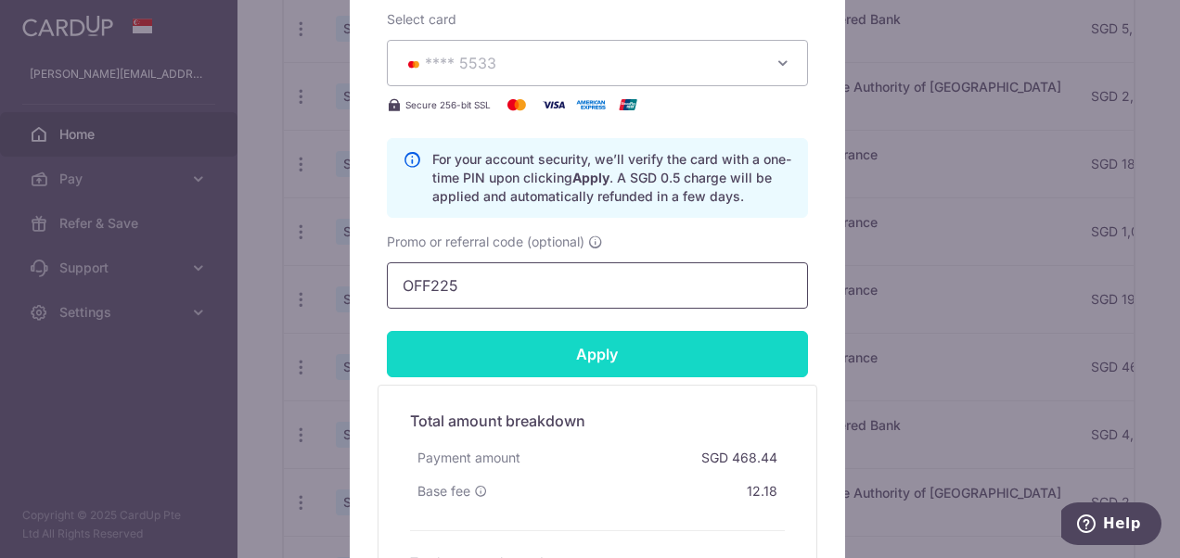
type input "OFF225"
click at [581, 339] on input "Apply" at bounding box center [597, 354] width 421 height 46
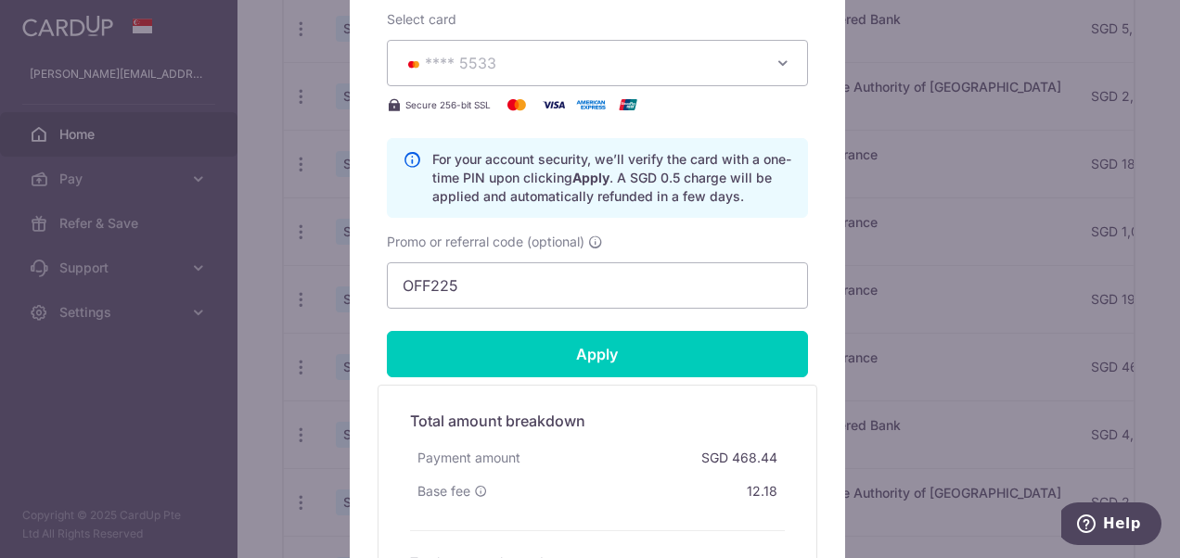
type input "Successfully Applied"
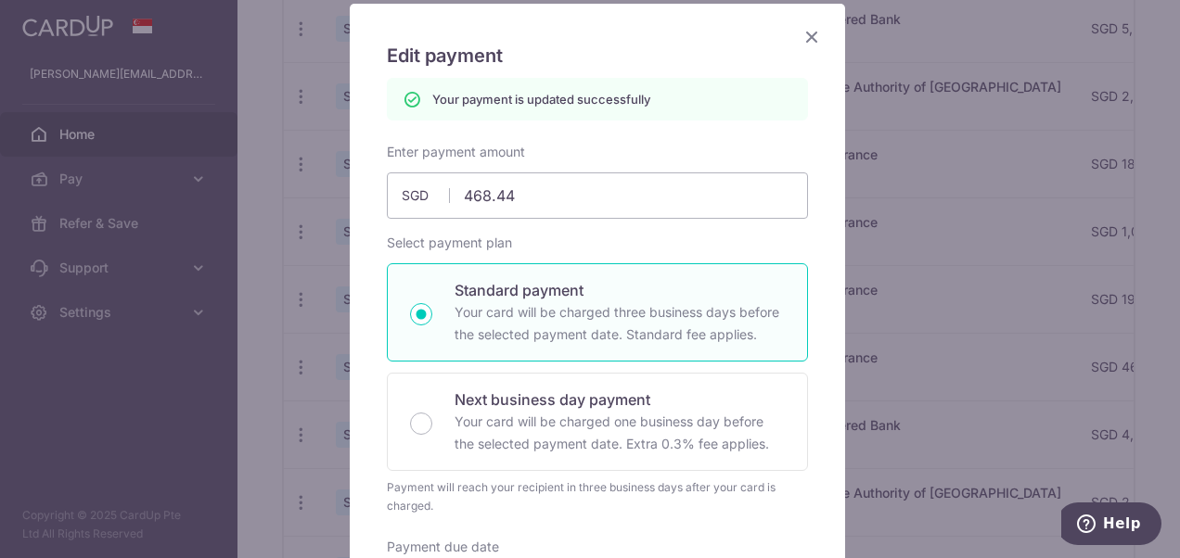
scroll to position [0, 0]
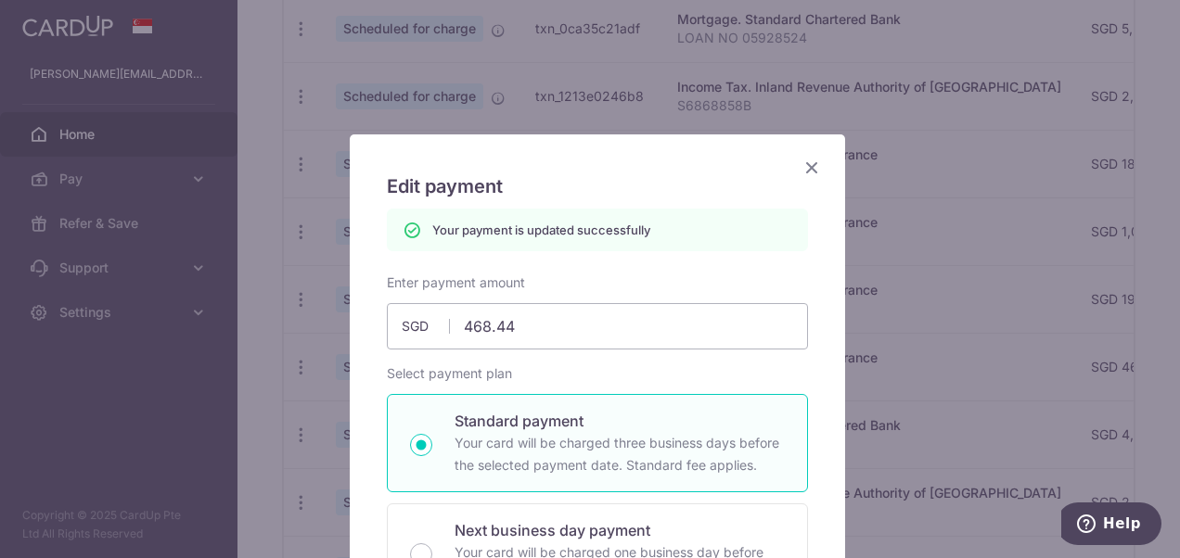
click at [807, 165] on icon "Close" at bounding box center [811, 167] width 22 height 23
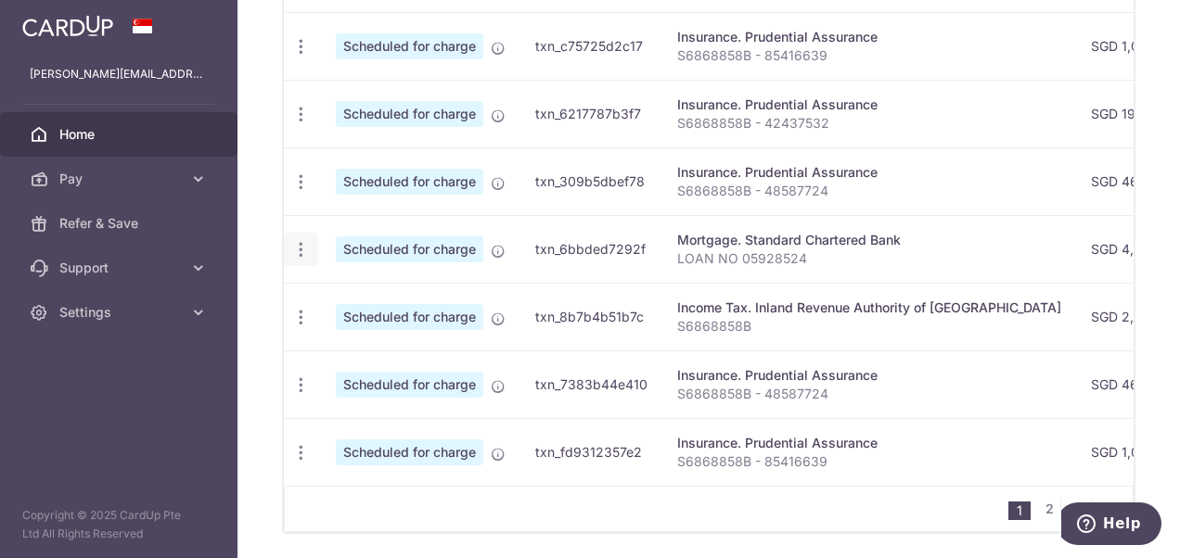
click at [300, 240] on icon "button" at bounding box center [300, 249] width 19 height 19
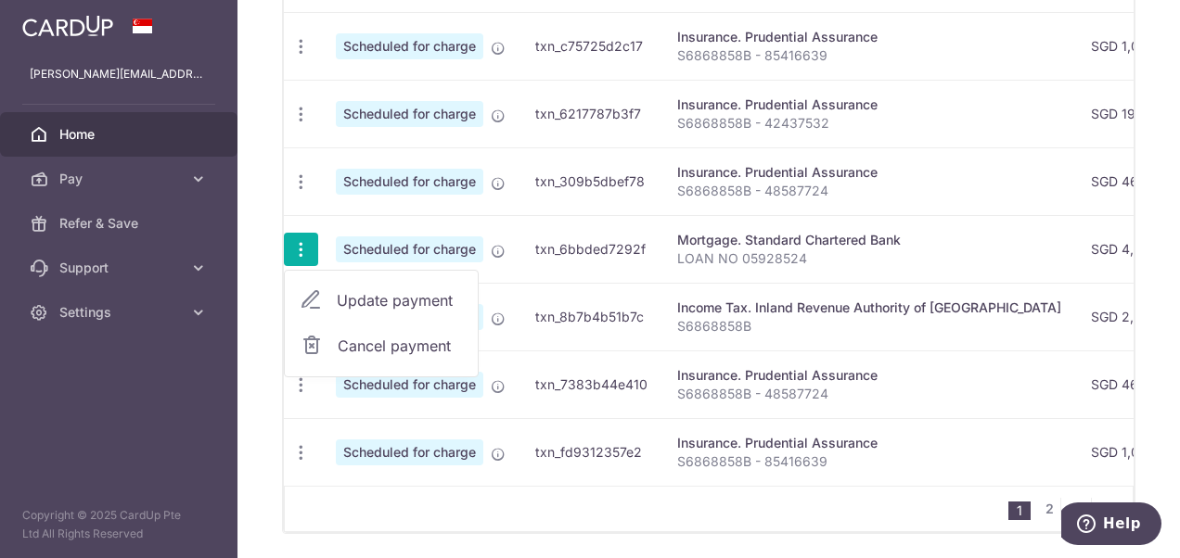
click at [337, 289] on span "Update payment" at bounding box center [400, 300] width 126 height 22
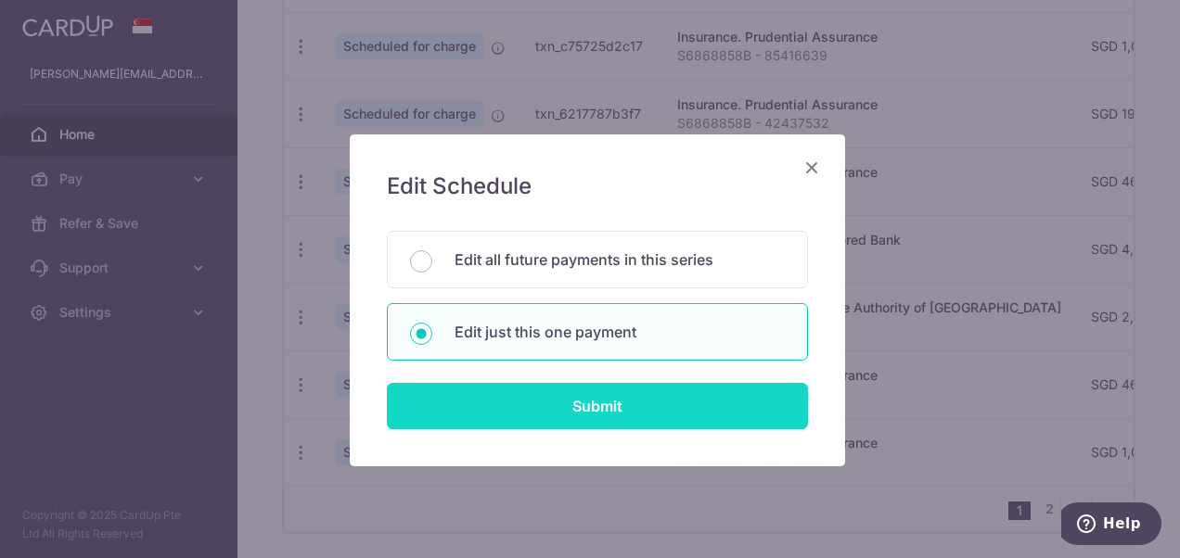
click at [557, 391] on input "Submit" at bounding box center [597, 406] width 421 height 46
radio input "true"
type input "4,200.00"
type input "15/10/2025"
type input "LOAN NO 05928524"
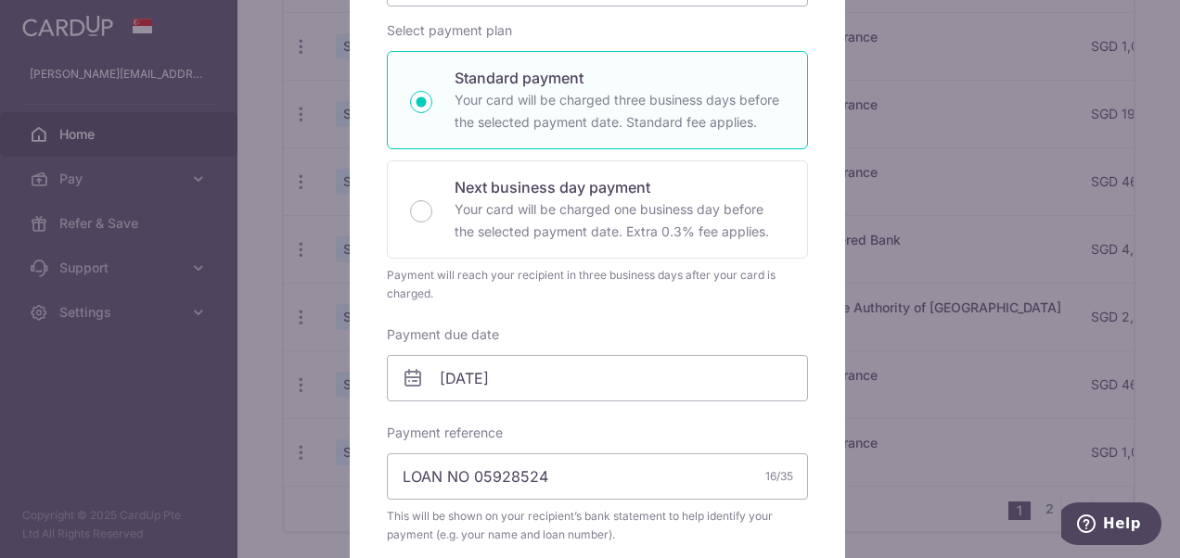
scroll to position [93, 0]
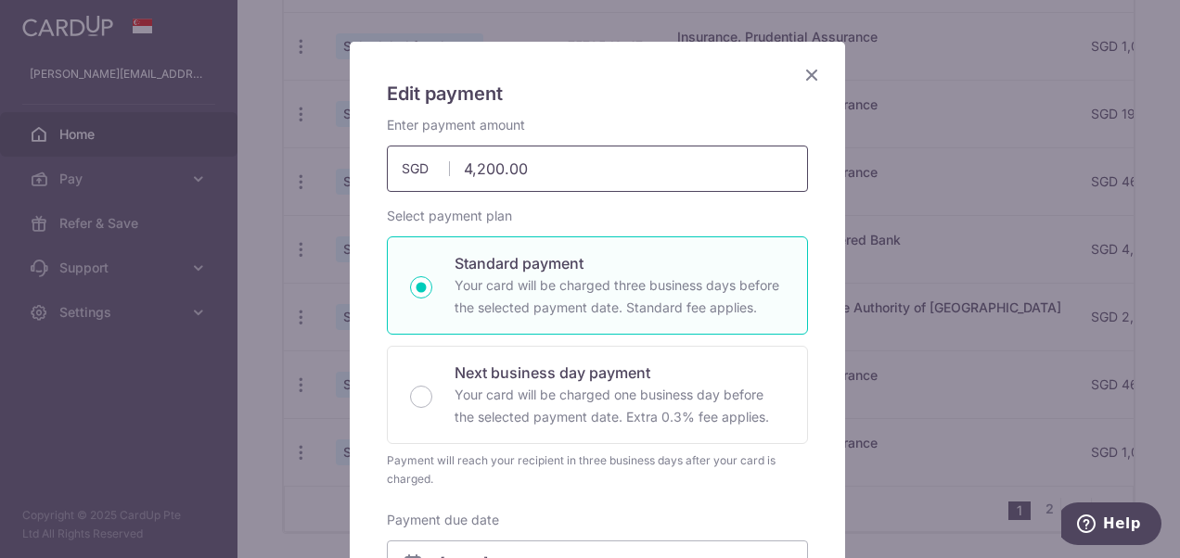
click at [462, 168] on input "4,200.00" at bounding box center [597, 169] width 421 height 46
click at [680, 232] on div "Select payment plan Standard payment Your card will be charged three business d…" at bounding box center [597, 348] width 421 height 282
click at [477, 172] on input "5,200.00" at bounding box center [597, 169] width 421 height 46
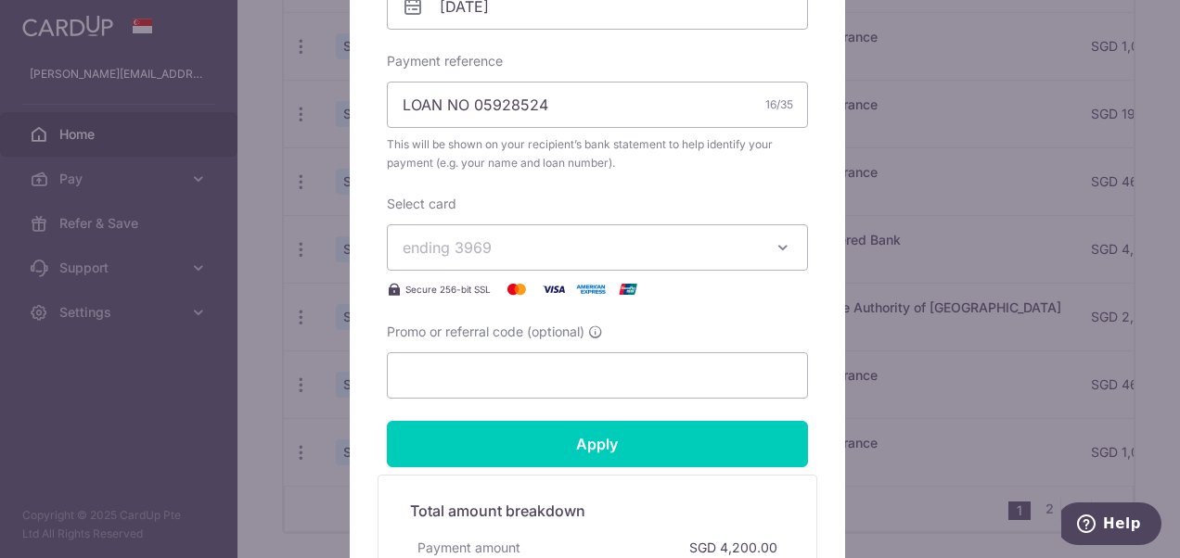
scroll to position [556, 0]
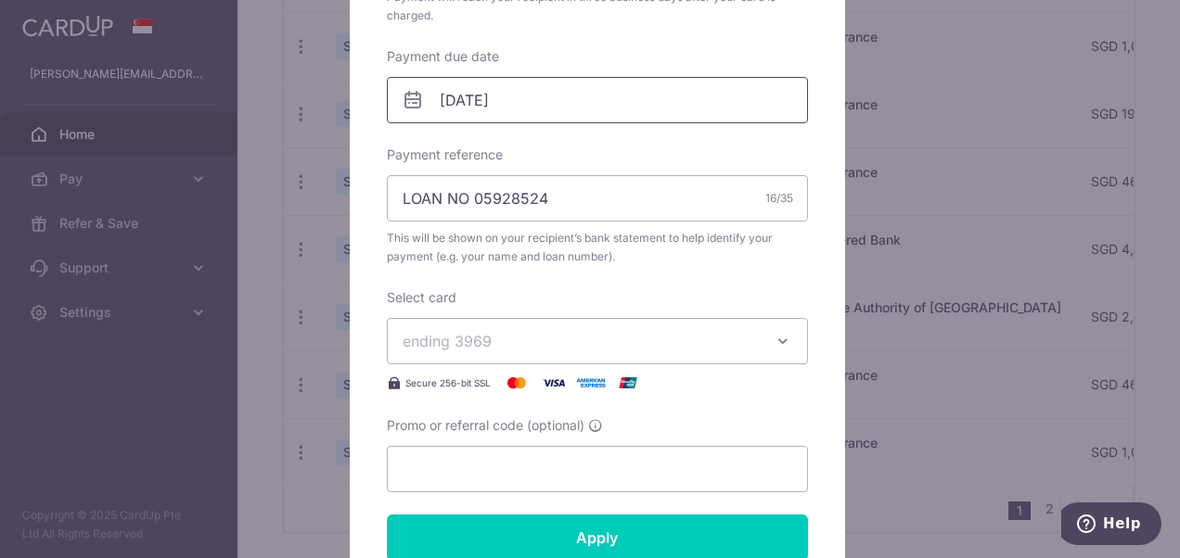
click at [588, 103] on input "15/10/2025" at bounding box center [597, 100] width 421 height 46
type input "5,200.00"
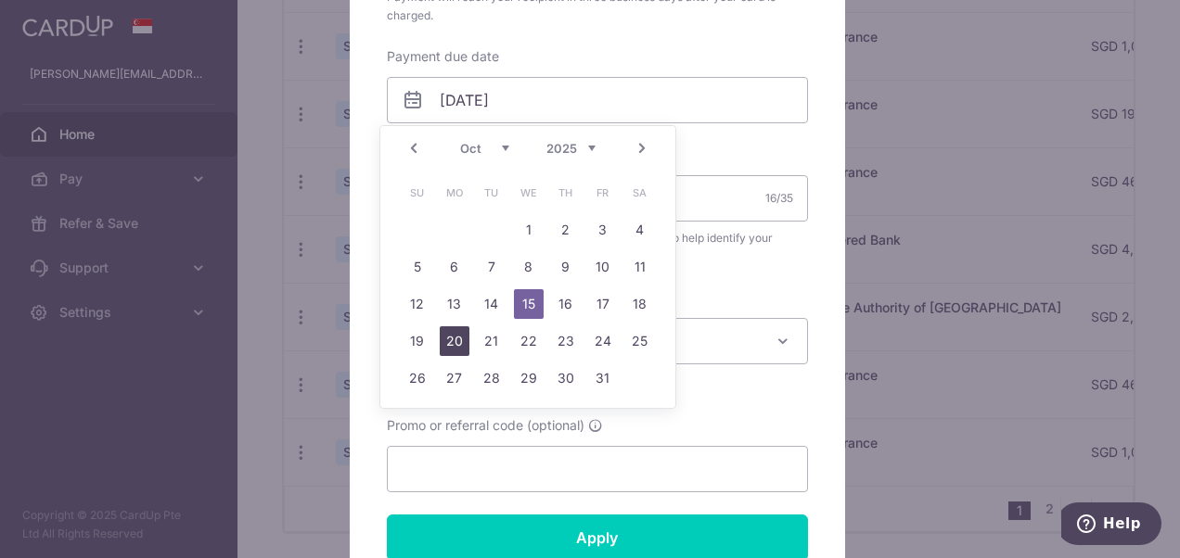
click at [463, 342] on link "20" at bounding box center [455, 341] width 30 height 30
type input "20/10/2025"
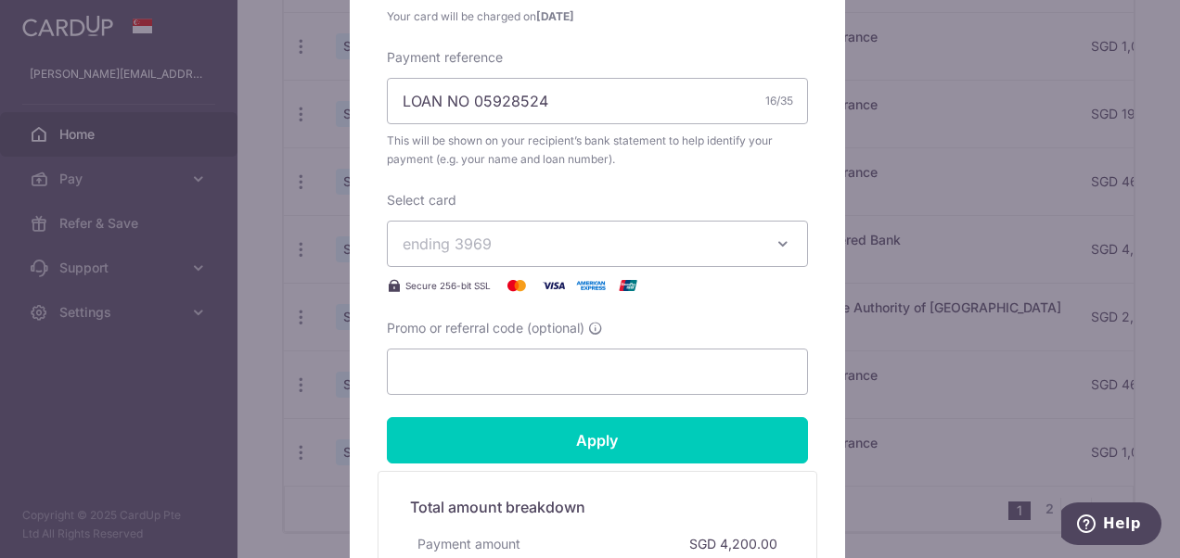
scroll to position [742, 0]
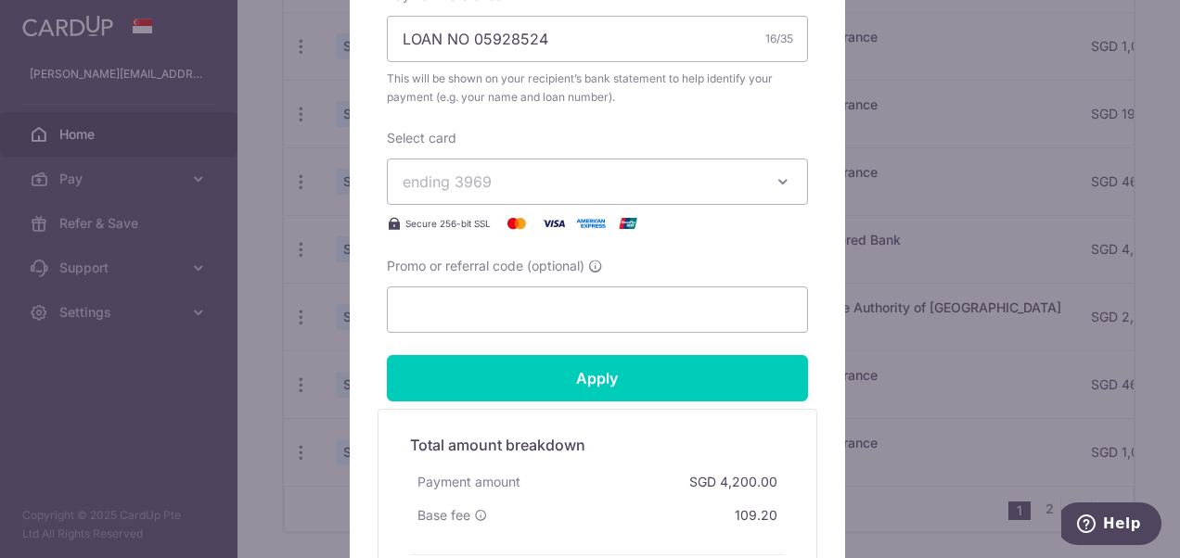
click at [679, 180] on span "ending 3969" at bounding box center [580, 182] width 356 height 22
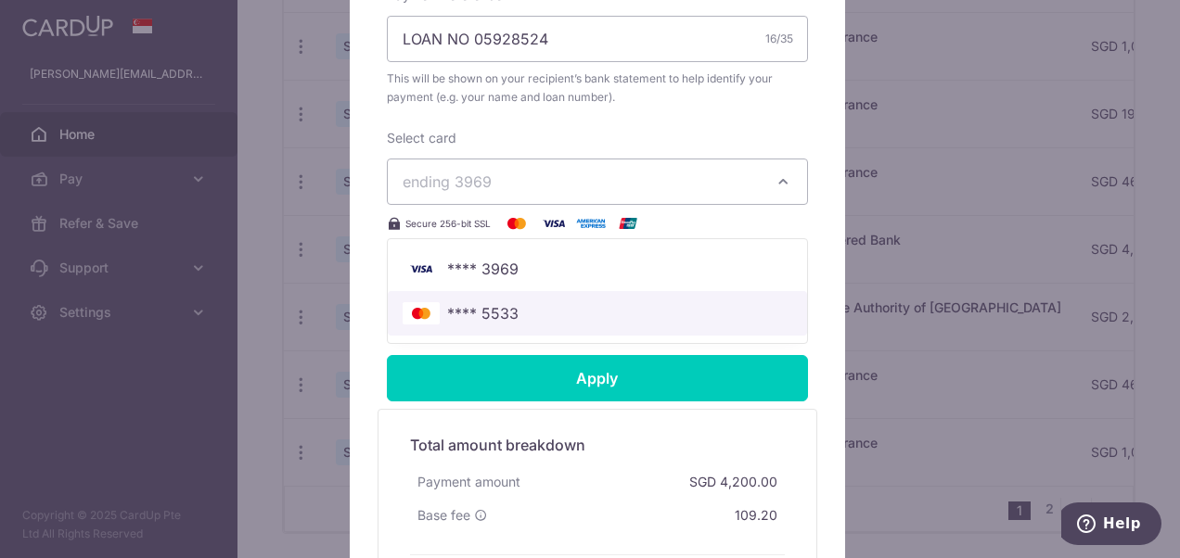
click at [670, 302] on span "**** 5533" at bounding box center [596, 313] width 389 height 22
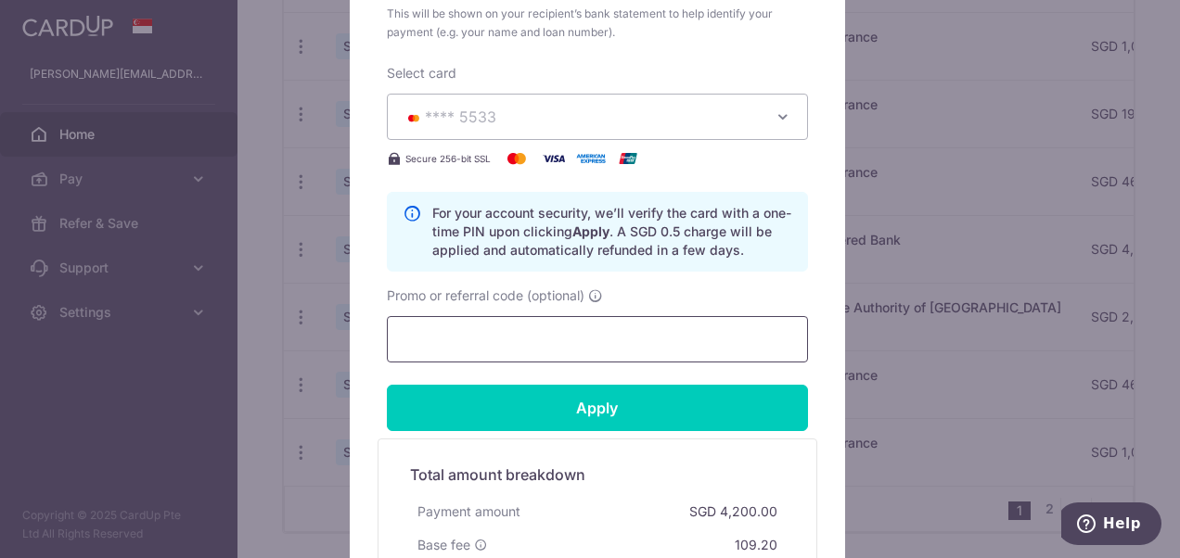
scroll to position [835, 0]
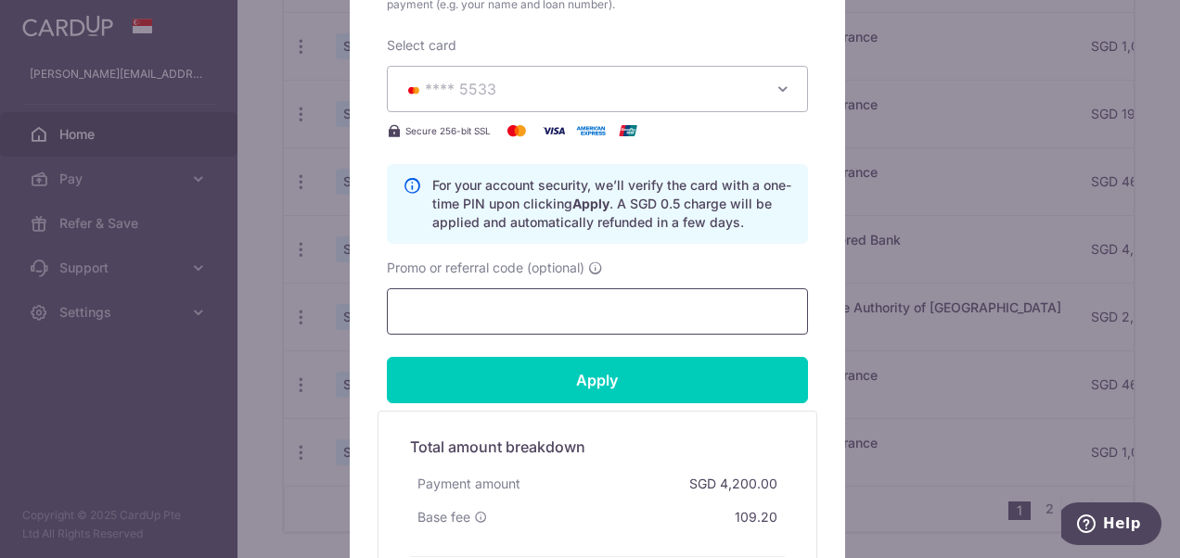
click at [649, 306] on input "Promo or referral code (optional)" at bounding box center [597, 311] width 421 height 46
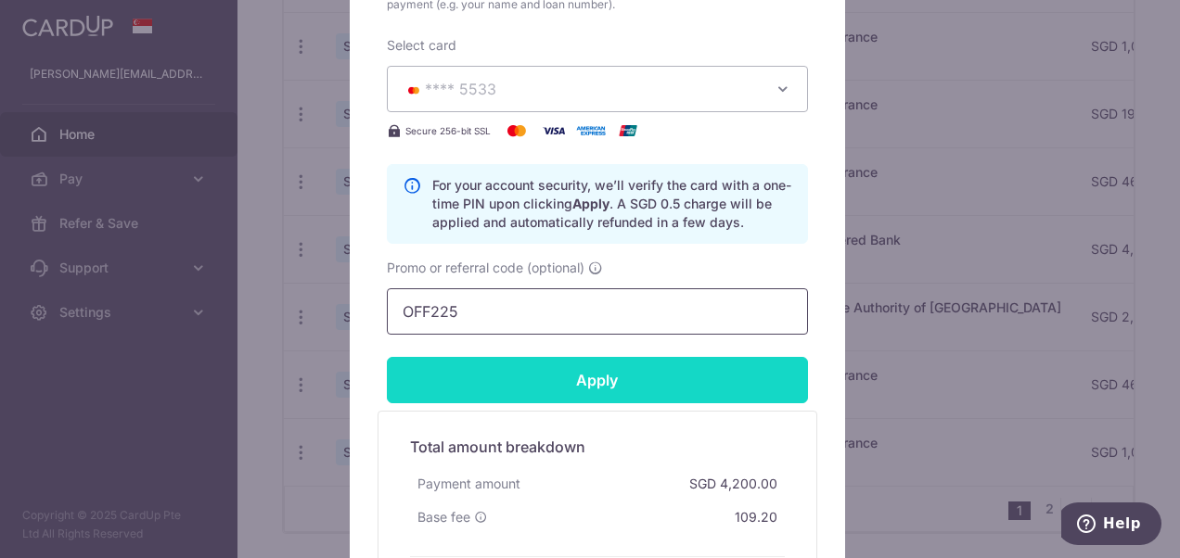
type input "OFF225"
click at [583, 377] on input "Apply" at bounding box center [597, 380] width 421 height 46
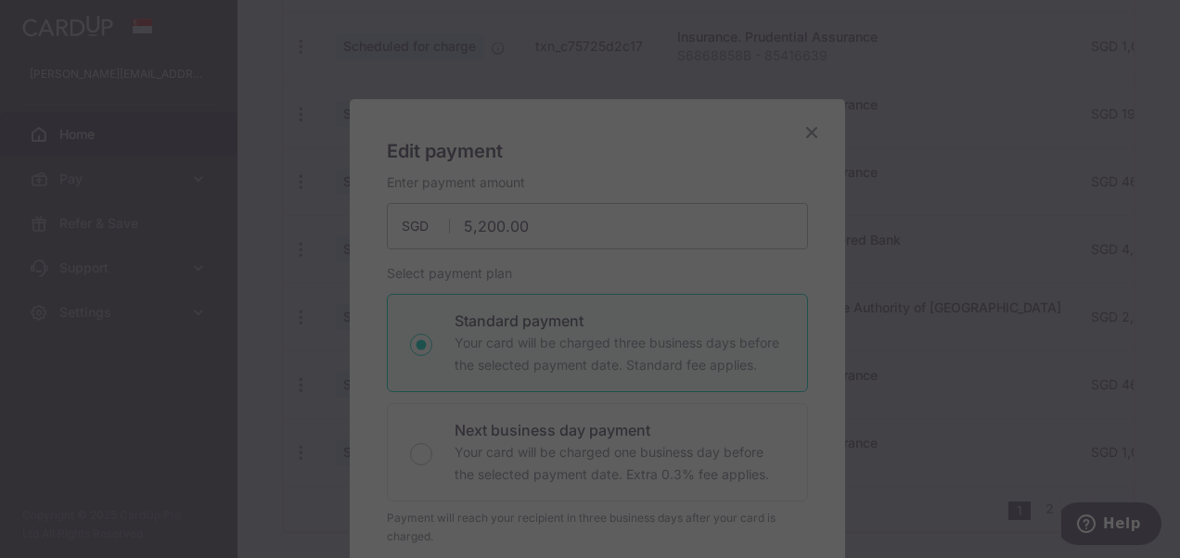
scroll to position [0, 0]
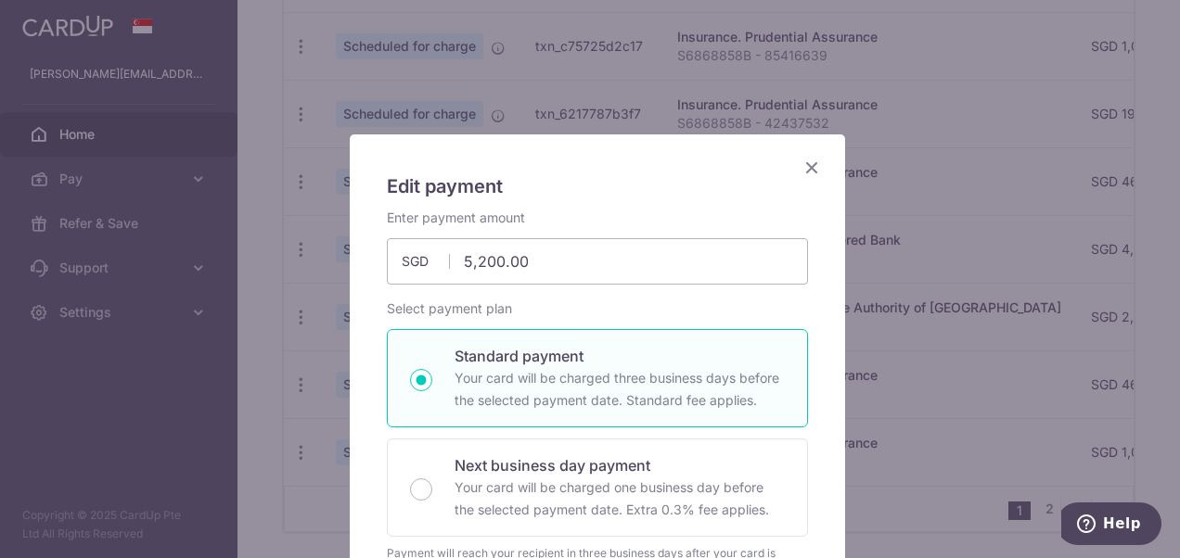
type input "Successfully Applied"
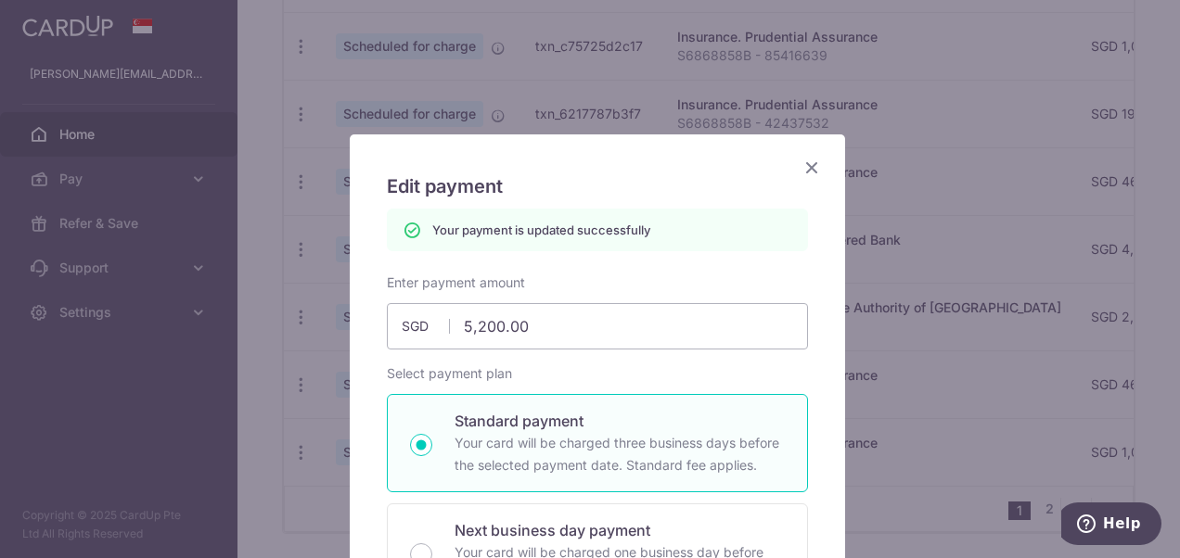
click at [809, 164] on icon "Close" at bounding box center [811, 167] width 22 height 23
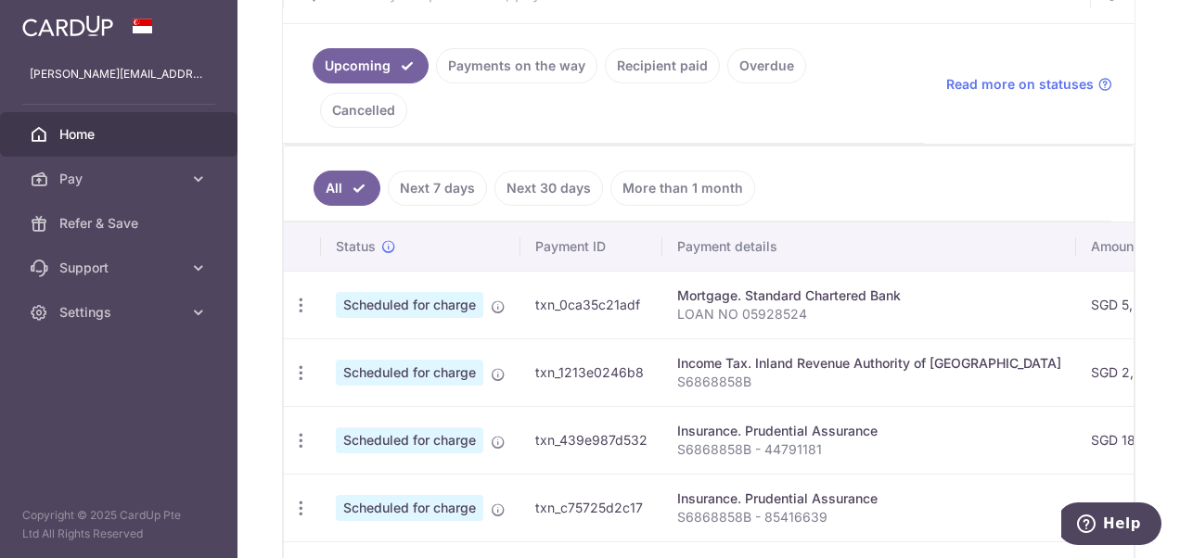
scroll to position [393, 0]
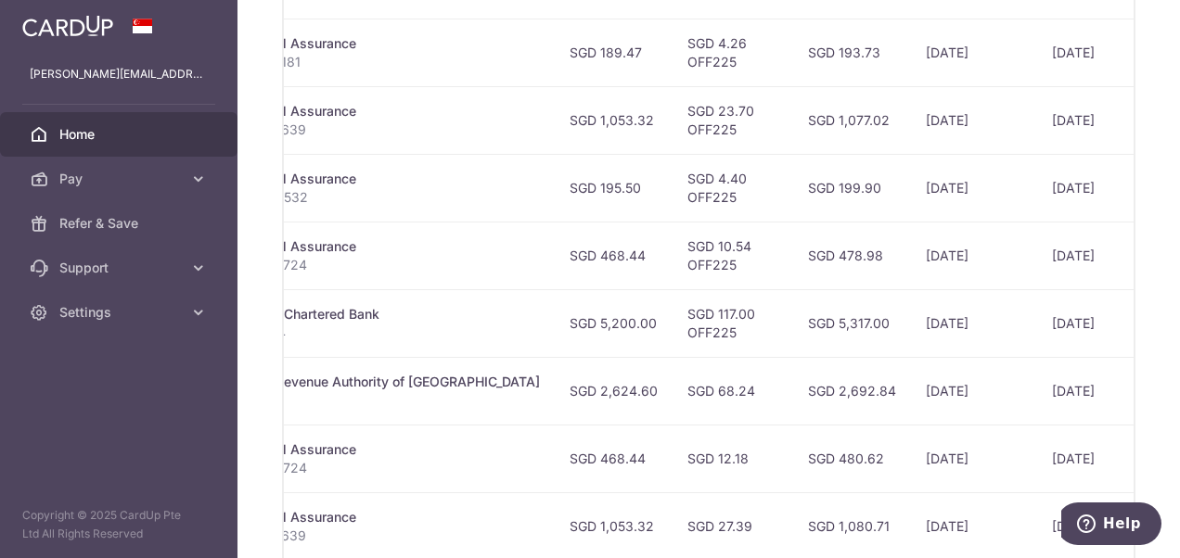
scroll to position [875, 0]
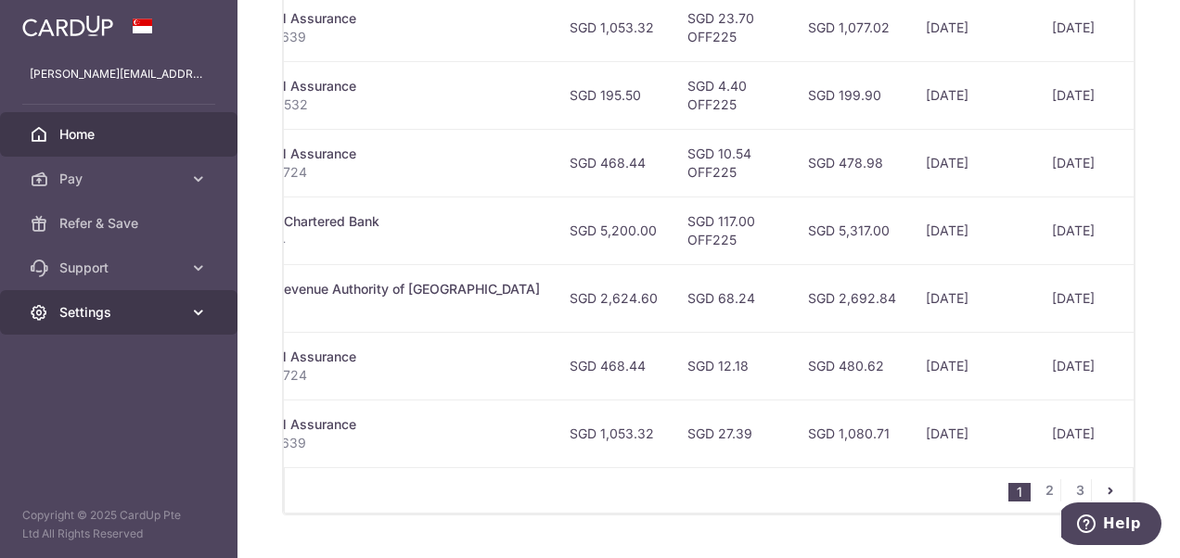
click at [78, 323] on link "Settings" at bounding box center [118, 312] width 237 height 45
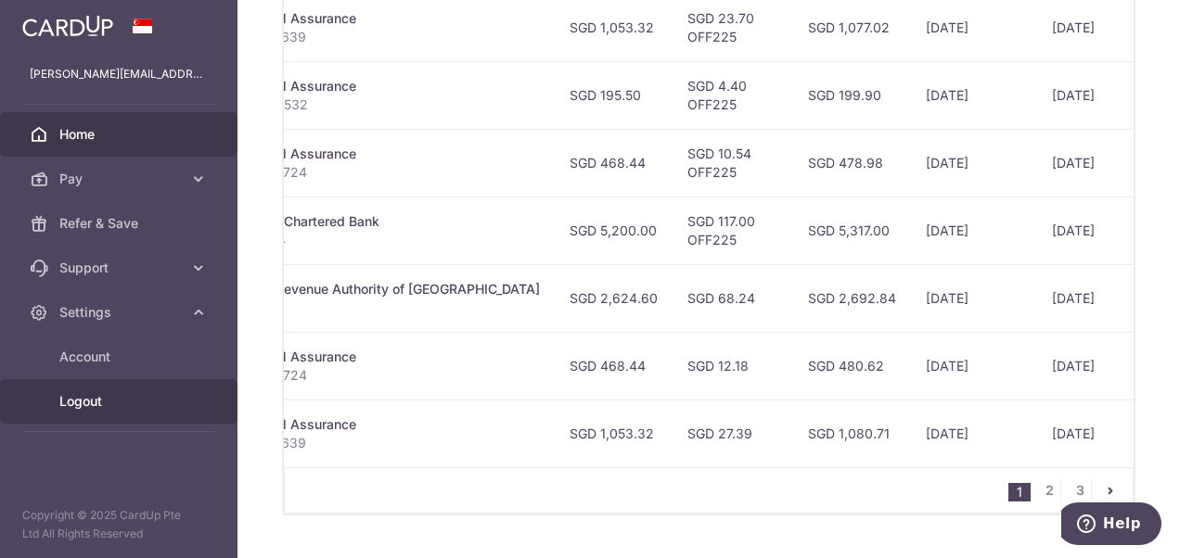
click at [90, 411] on link "Logout" at bounding box center [118, 401] width 237 height 45
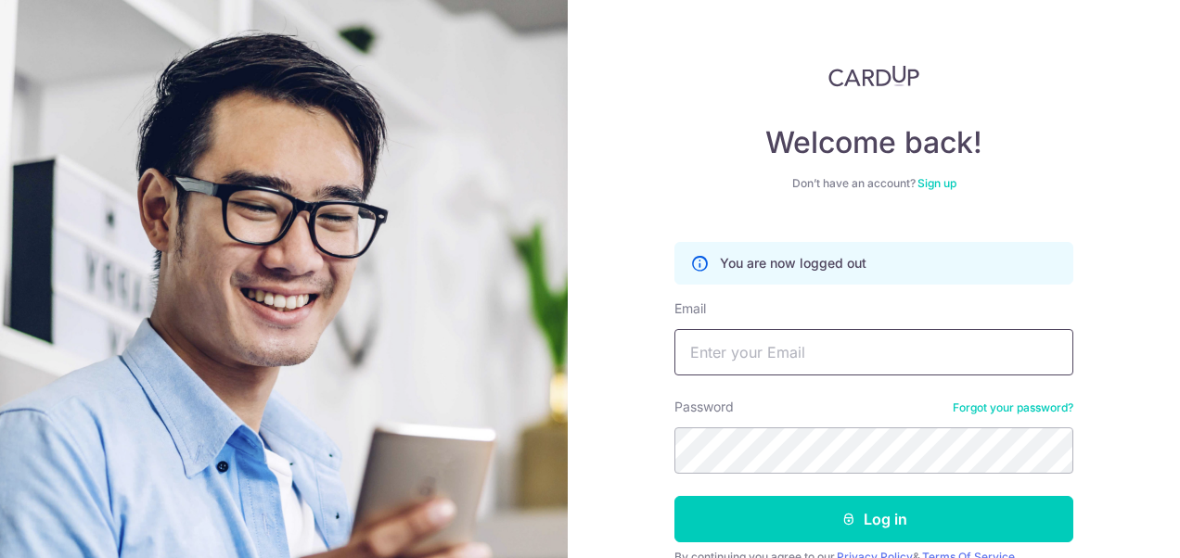
click at [849, 352] on input "Email" at bounding box center [873, 352] width 399 height 46
type input "[EMAIL_ADDRESS][DOMAIN_NAME]"
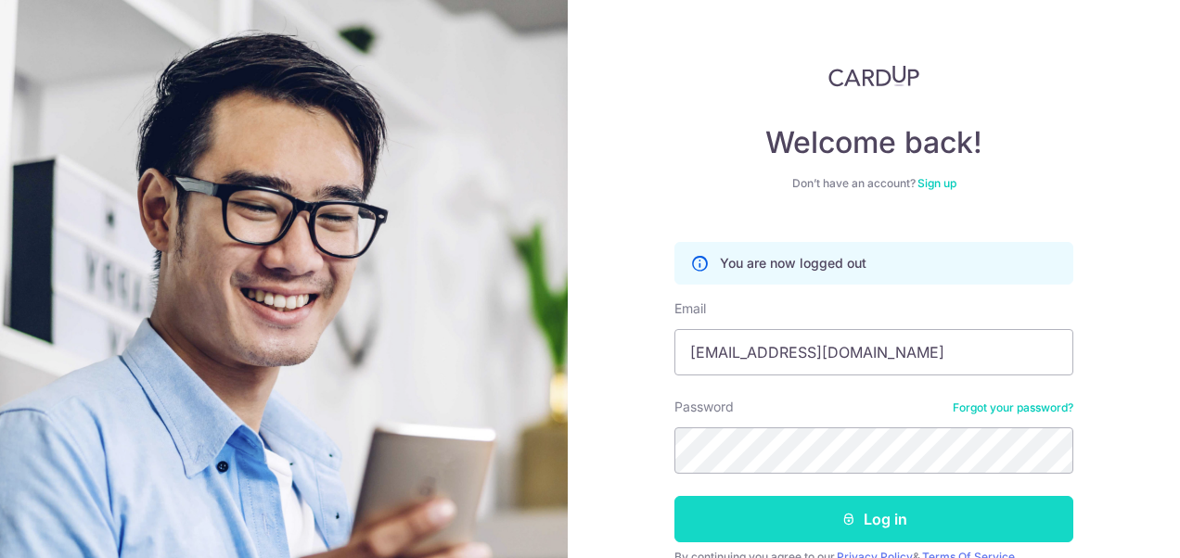
click at [881, 512] on button "Log in" at bounding box center [873, 519] width 399 height 46
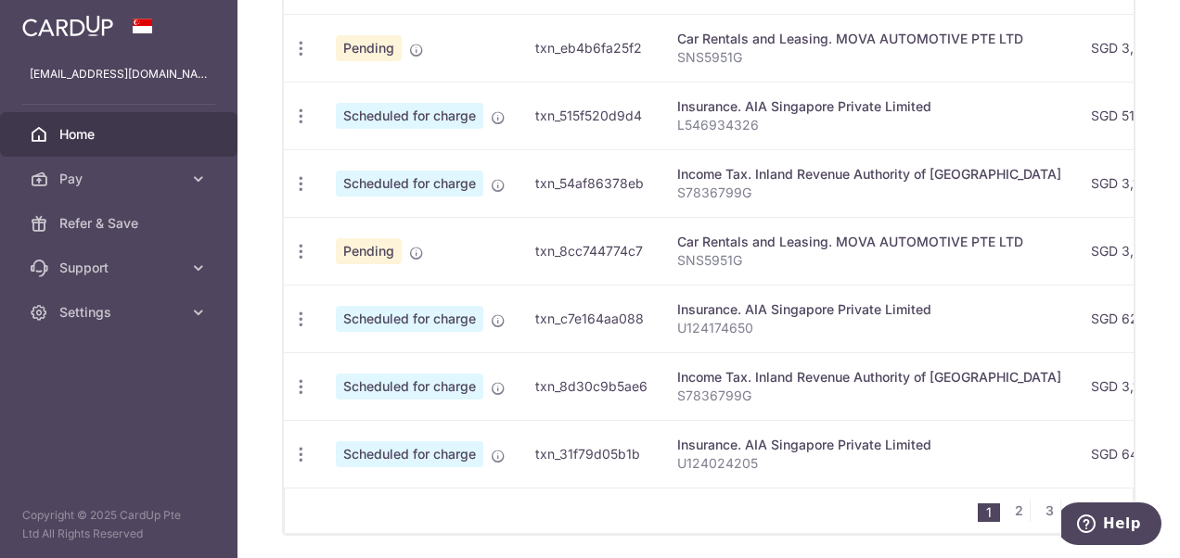
scroll to position [875, 0]
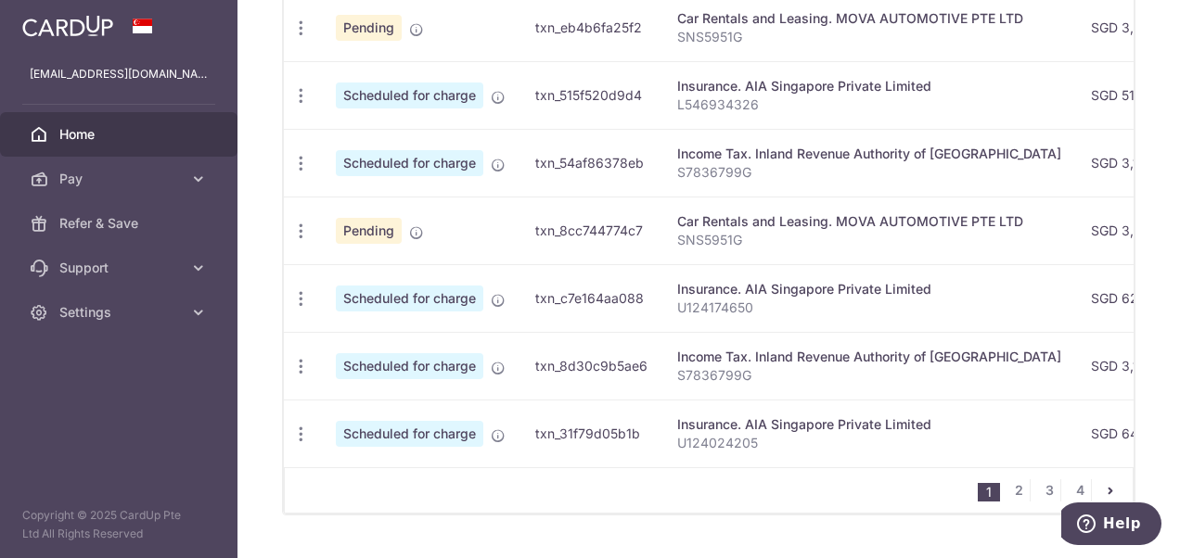
click at [743, 414] on td "Insurance. AIA Singapore Private Limited U124024205" at bounding box center [869, 434] width 414 height 68
